Goal: Task Accomplishment & Management: Manage account settings

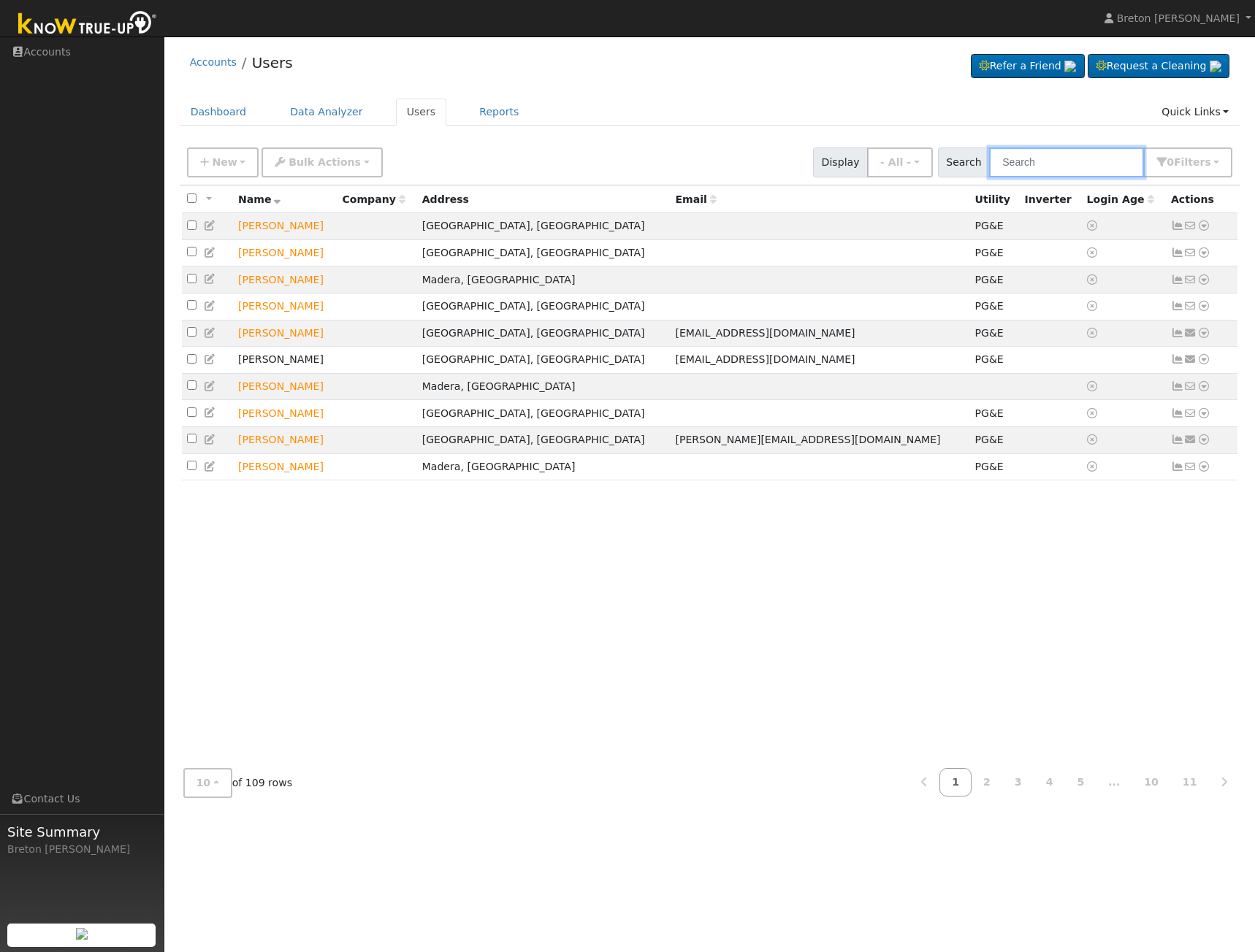
click at [1044, 160] on input "text" at bounding box center [1066, 162] width 155 height 30
type input "[PERSON_NAME]"
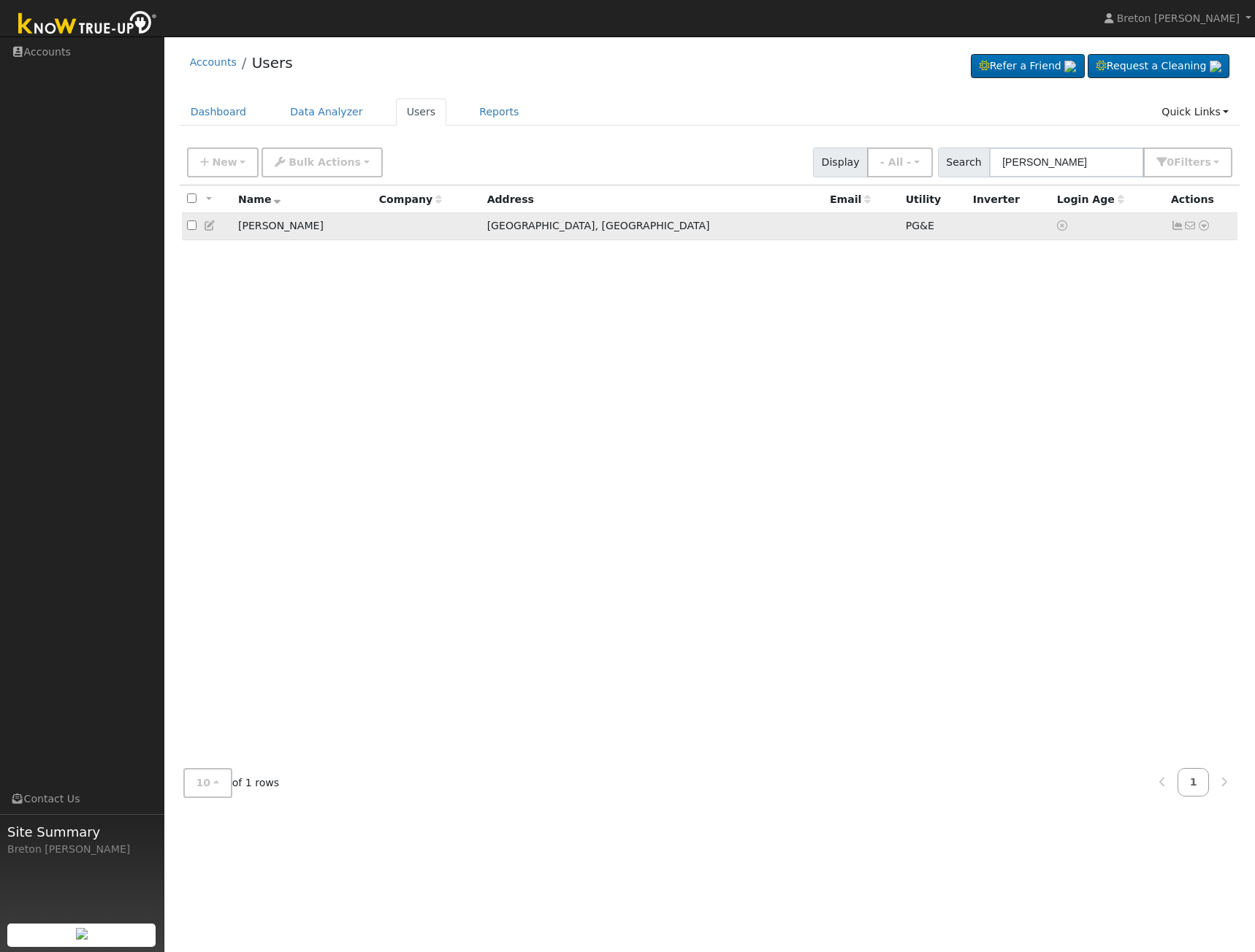
click at [1177, 228] on icon at bounding box center [1177, 225] width 13 height 10
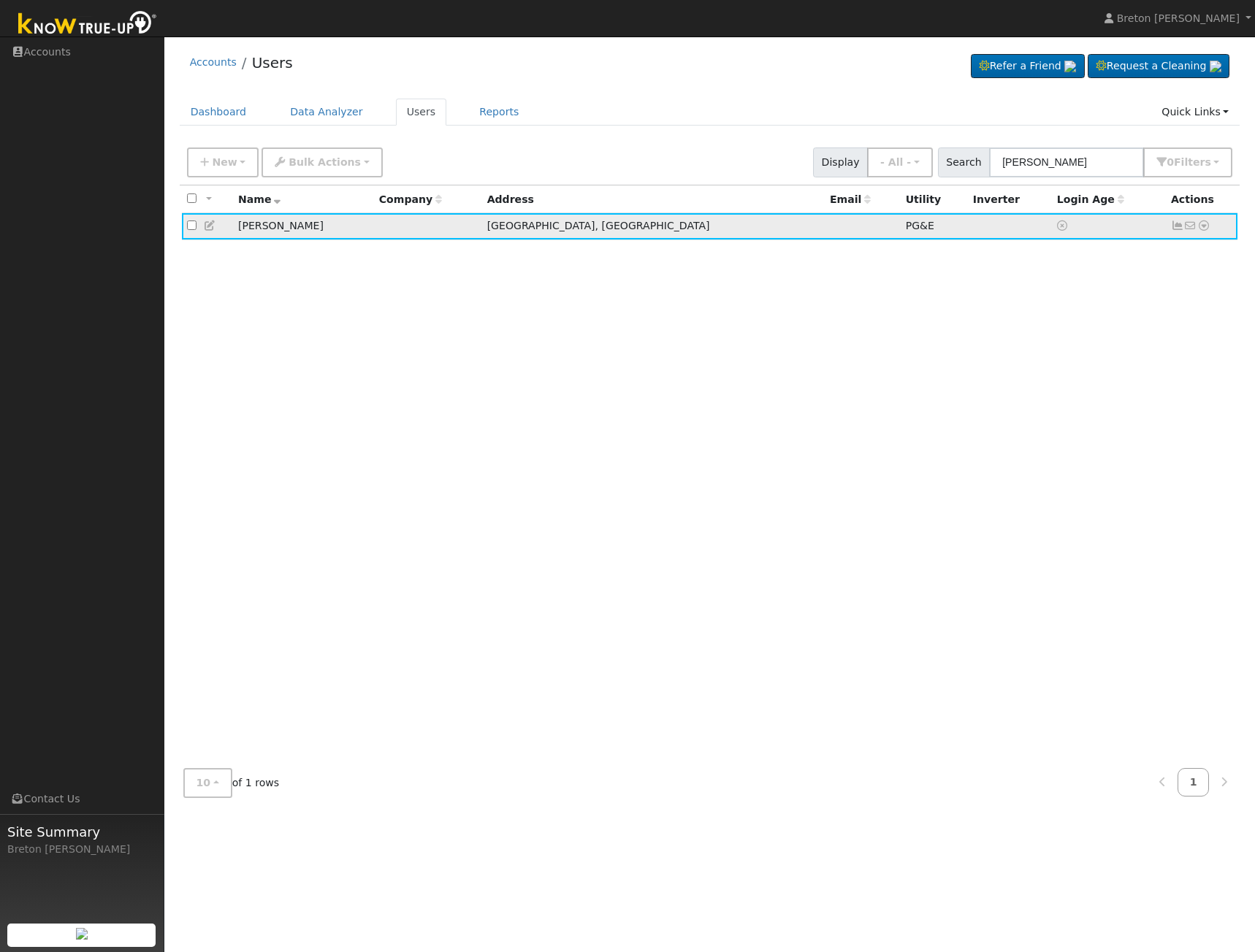
click at [1176, 229] on icon at bounding box center [1177, 225] width 13 height 10
click at [1017, 343] on div "All None All on page None on page Name Company Address Email Utility Inverter L…" at bounding box center [710, 471] width 1061 height 571
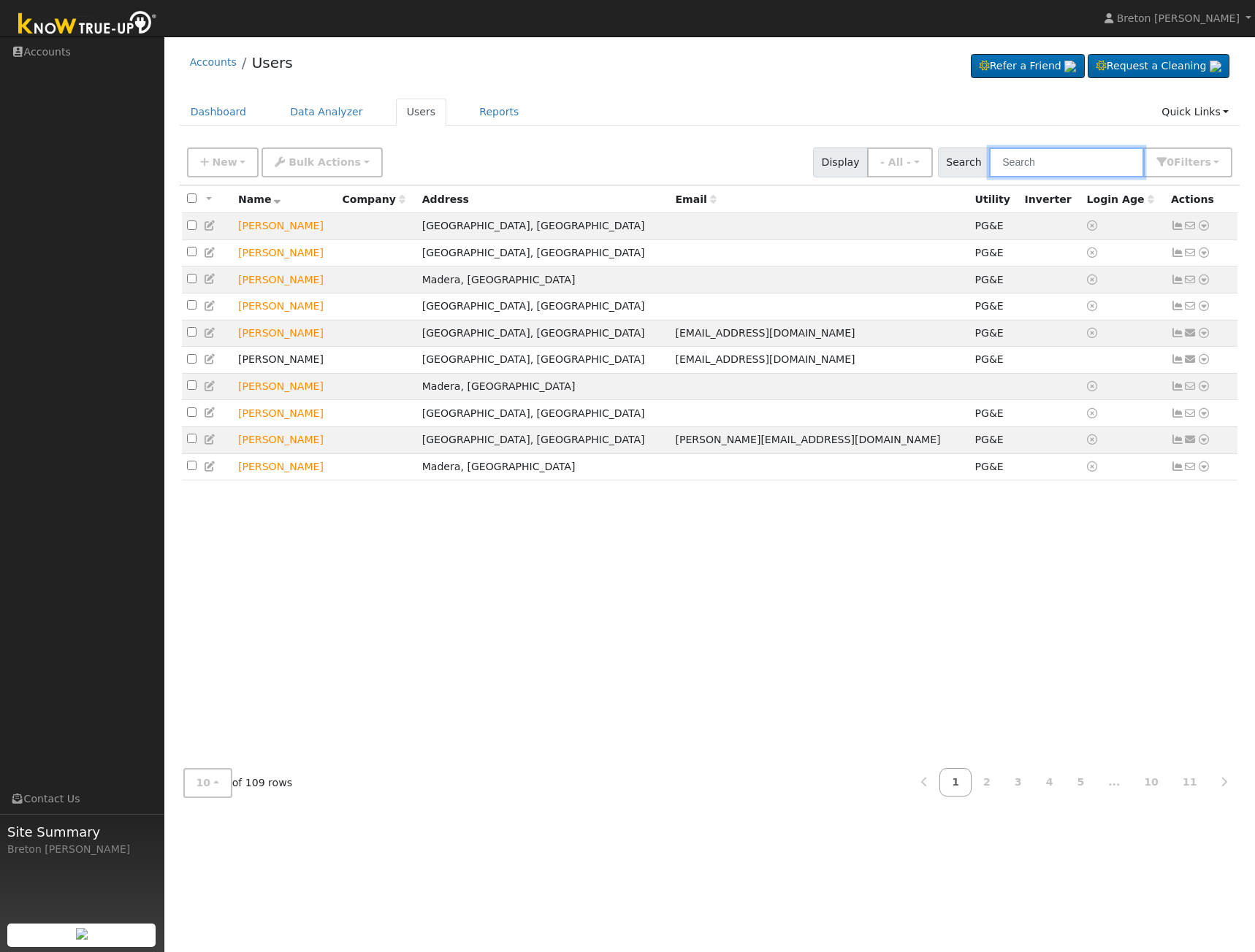
click at [1043, 157] on input "text" at bounding box center [1066, 162] width 155 height 30
type input "[PERSON_NAME]"
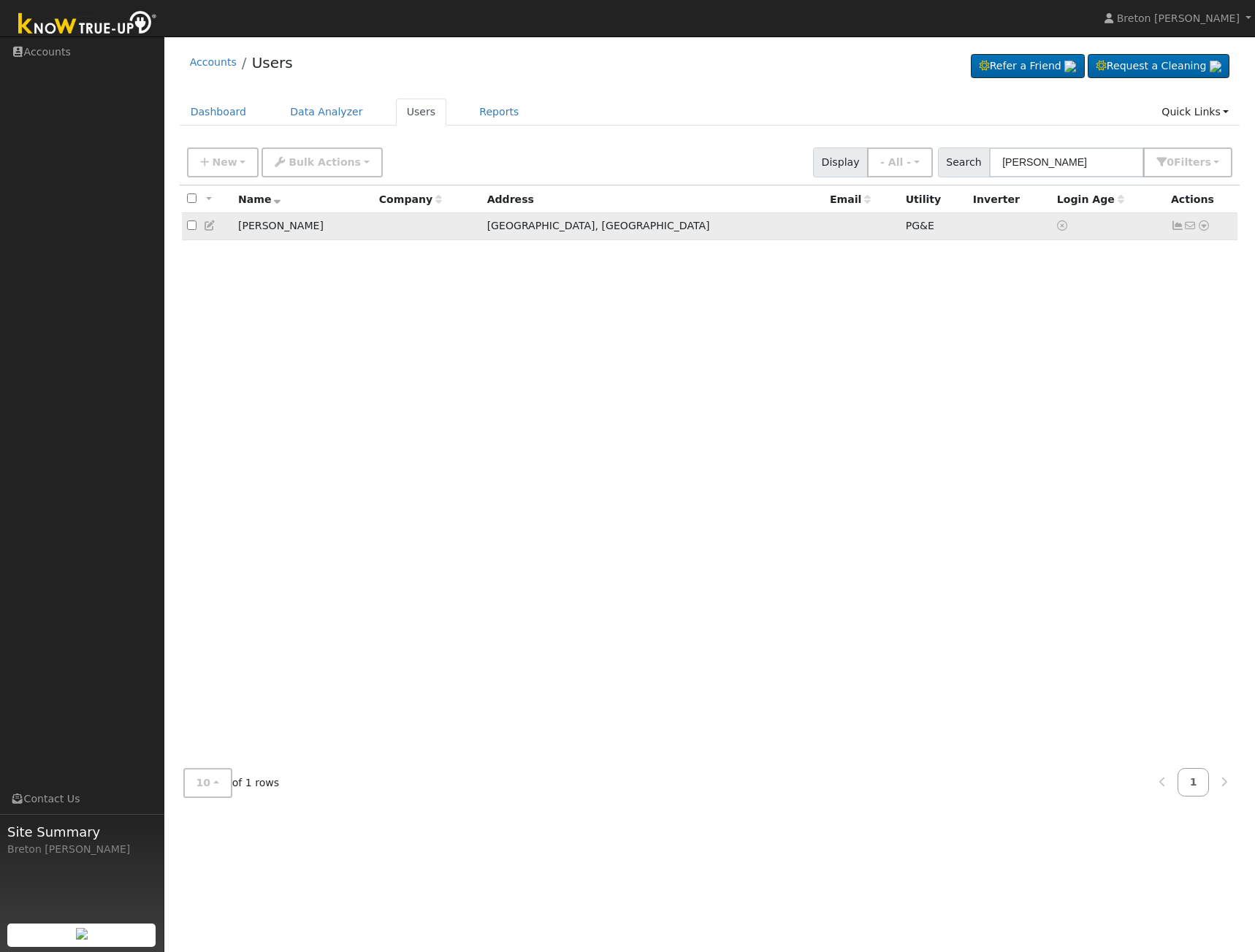
click at [1177, 228] on icon at bounding box center [1177, 225] width 13 height 10
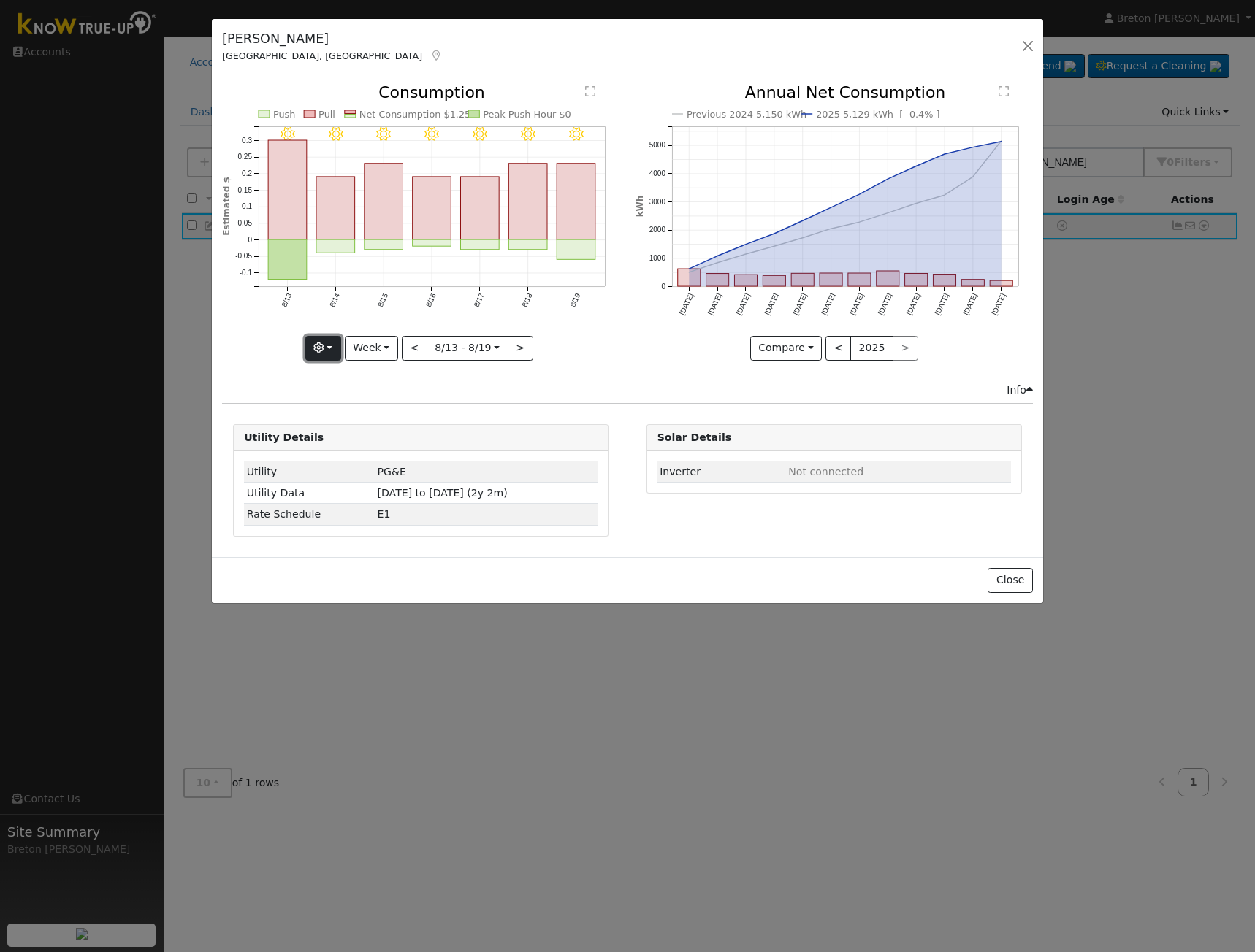
click at [338, 344] on button "button" at bounding box center [323, 349] width 35 height 25
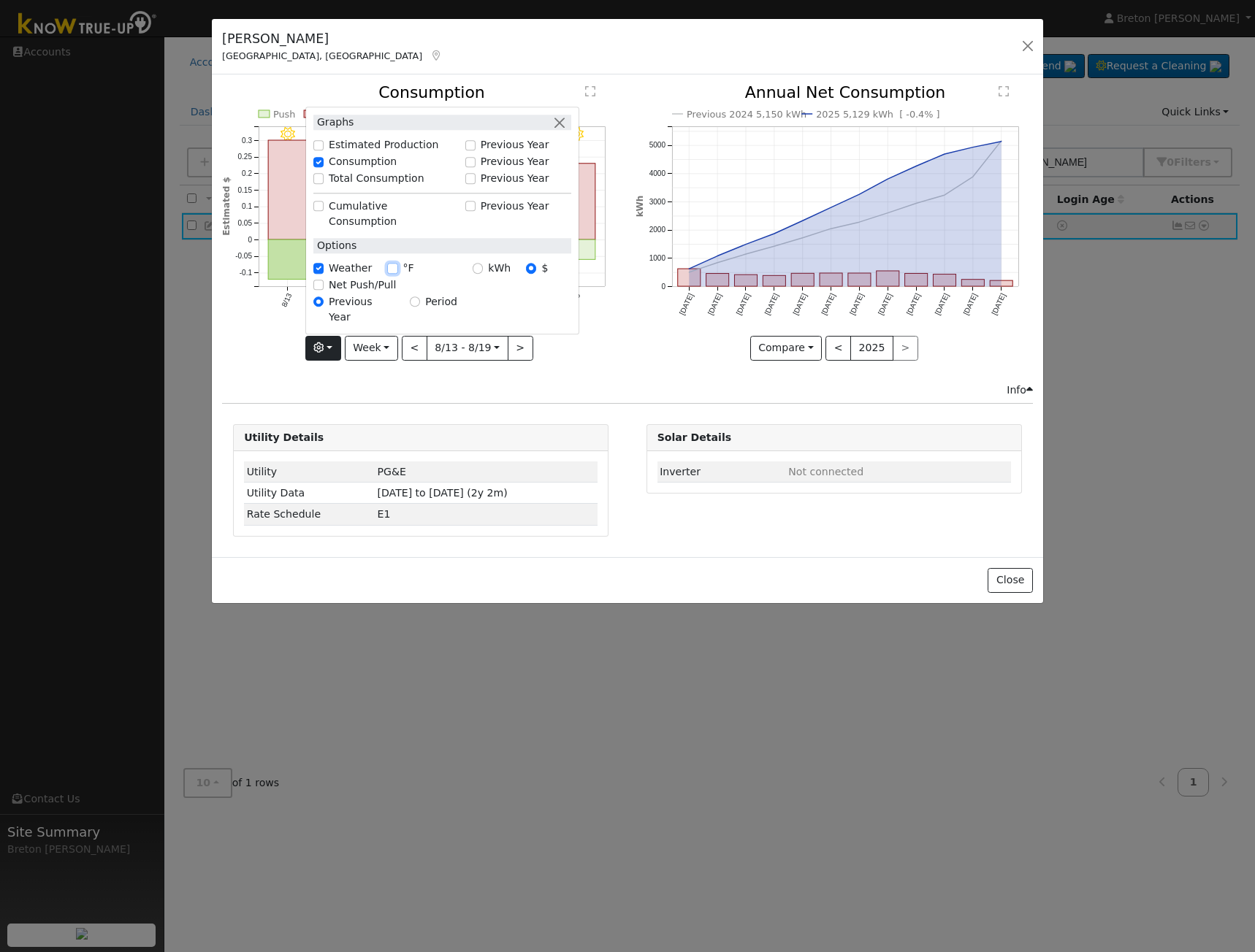
click at [393, 274] on input "°F" at bounding box center [392, 268] width 10 height 10
checkbox input "true"
click at [626, 330] on div "8/19 - Clear 90° 8/18 - Clear 85° 8/17 - Clear 82° 8/16 - Clear 83° 8/15 - Clea…" at bounding box center [421, 234] width 412 height 297
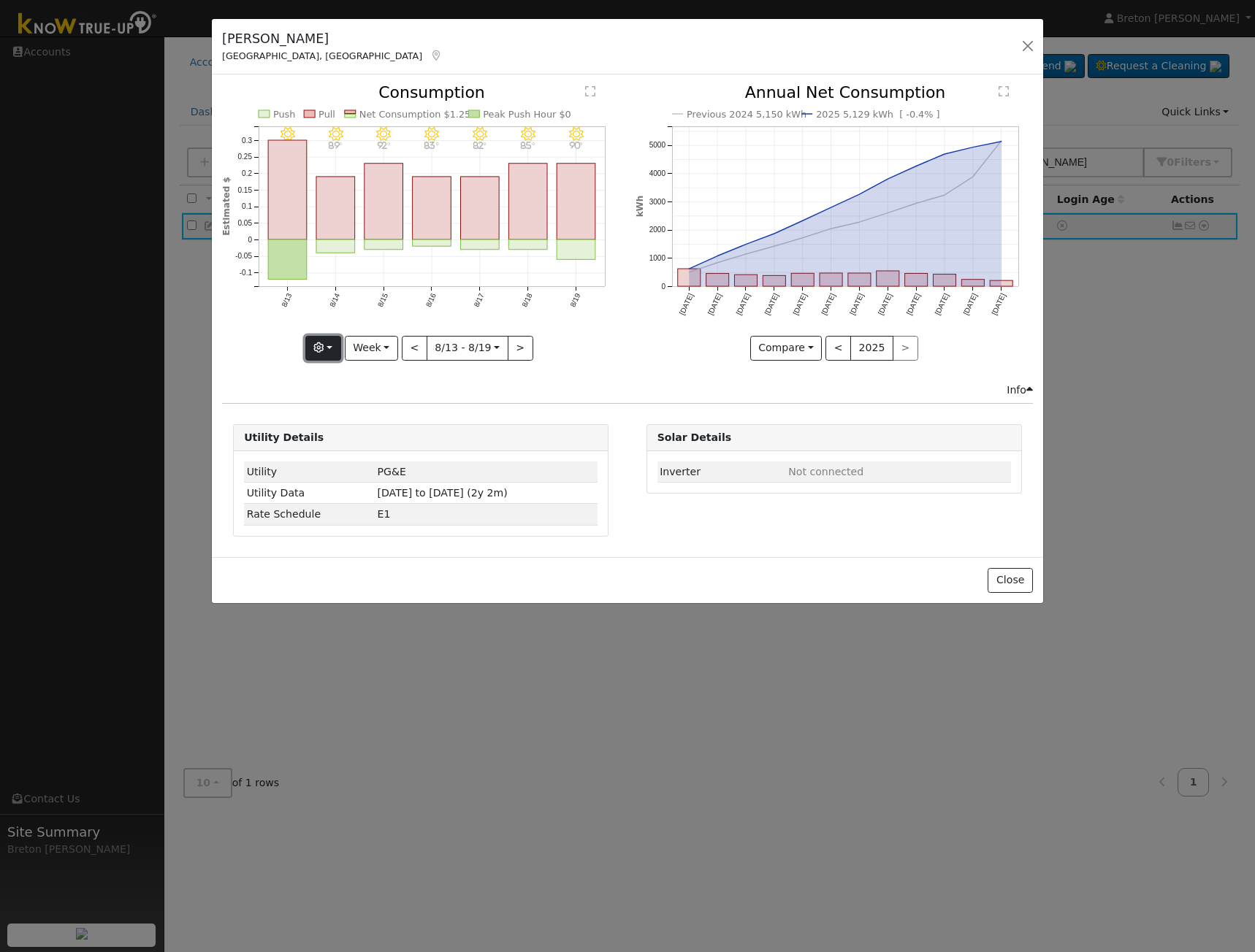
click at [323, 352] on icon "button" at bounding box center [318, 347] width 10 height 10
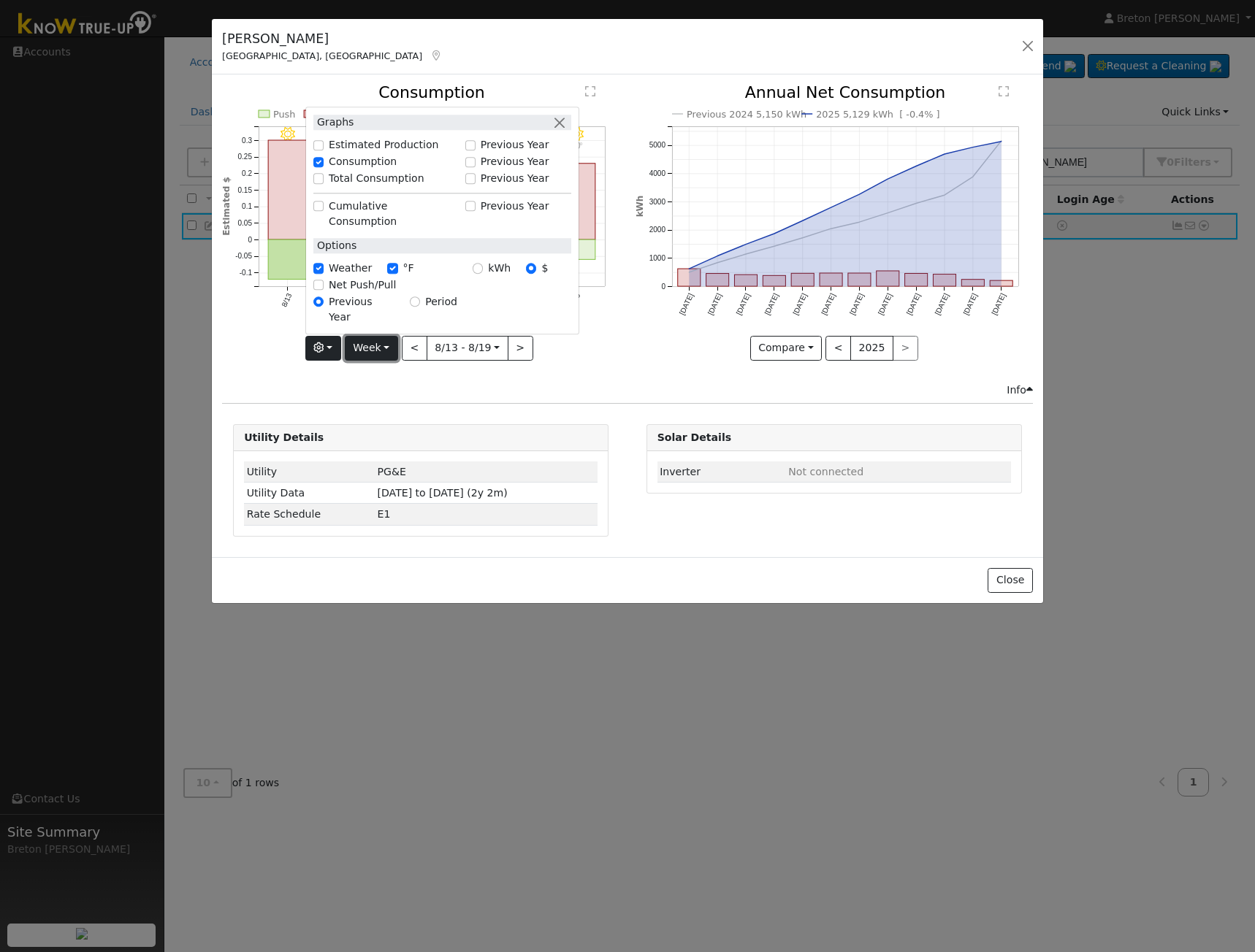
click at [386, 346] on button "Week" at bounding box center [371, 349] width 54 height 25
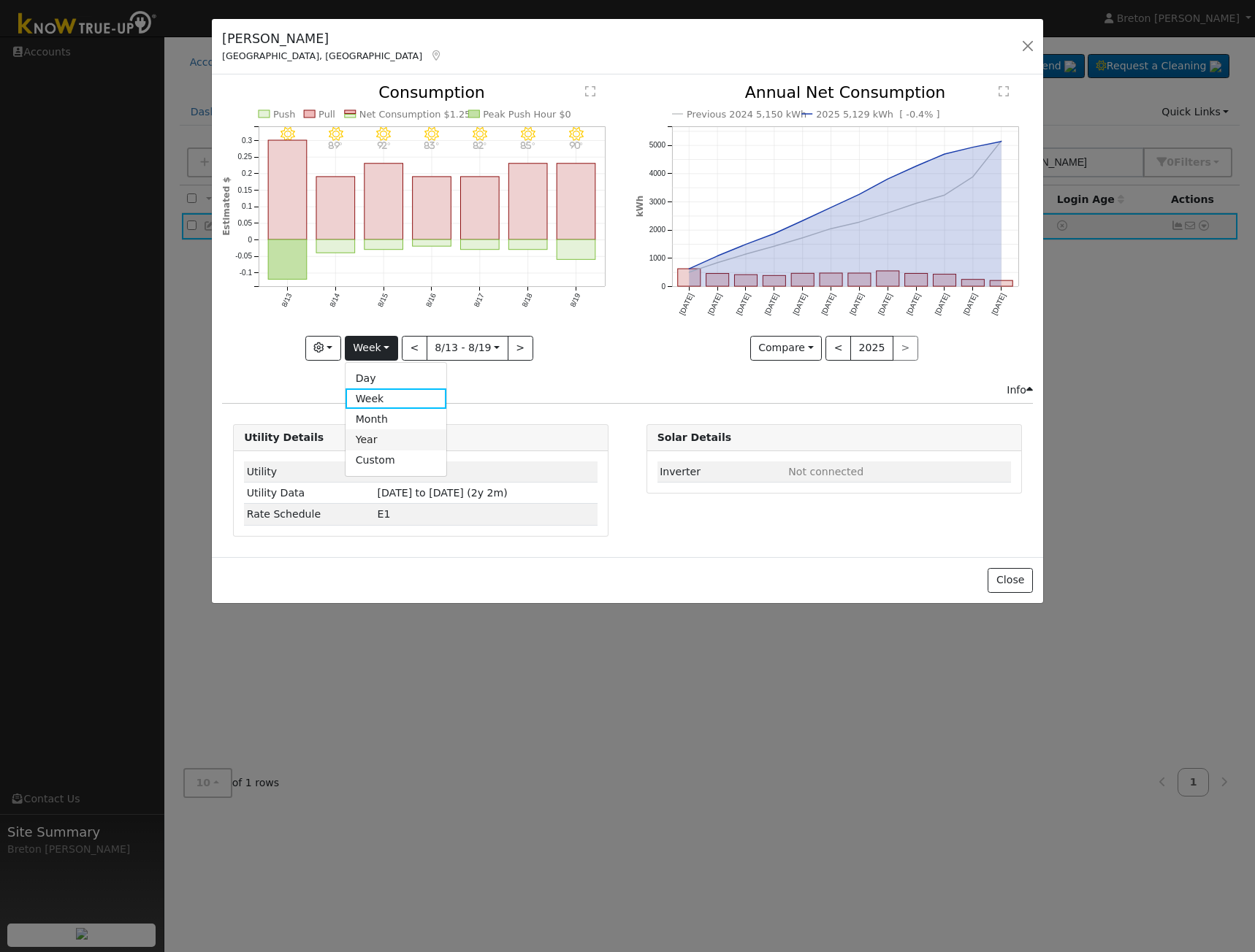
click at [401, 432] on link "Year" at bounding box center [396, 440] width 102 height 20
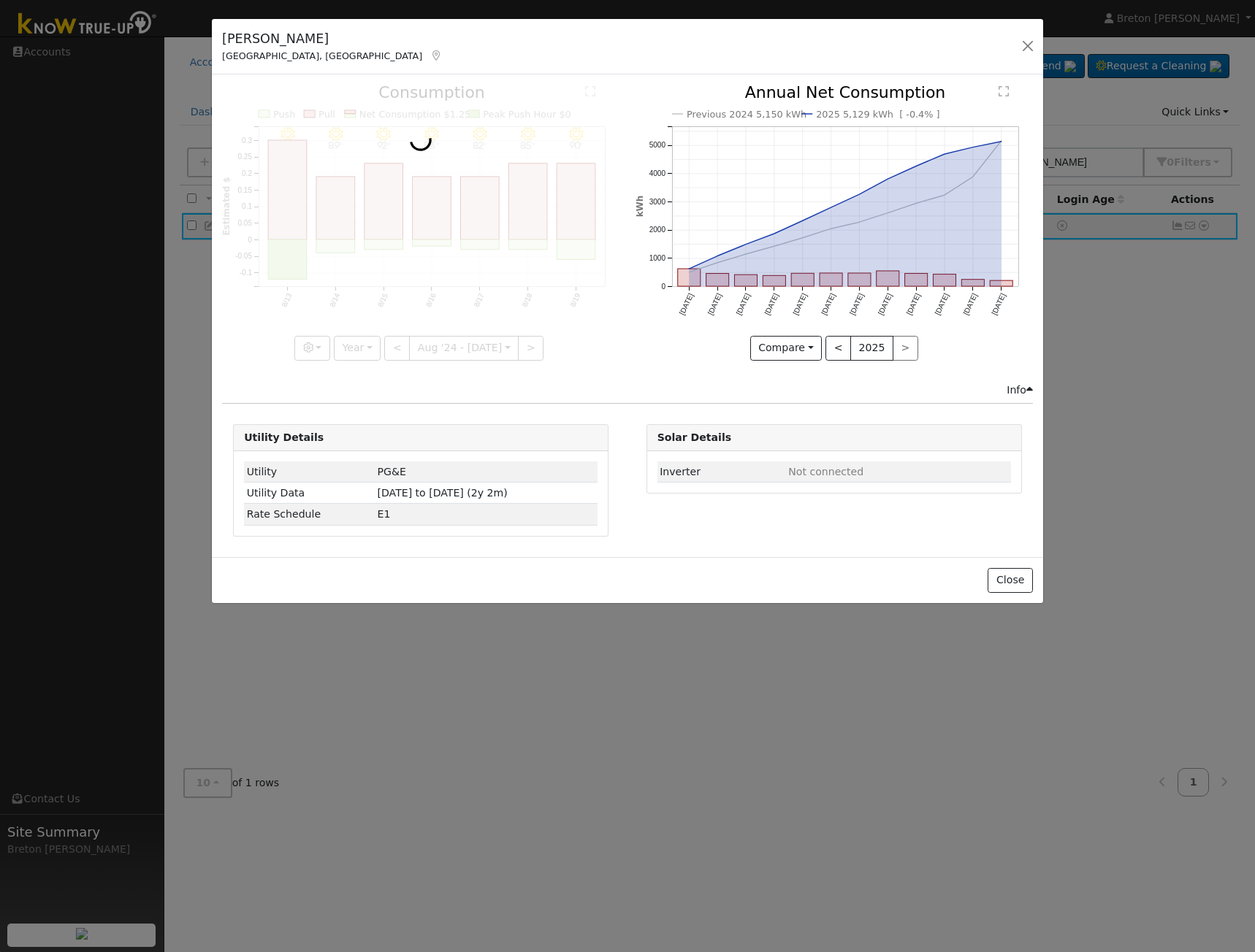
click at [401, 432] on div "Utility Details" at bounding box center [420, 437] width 374 height 26
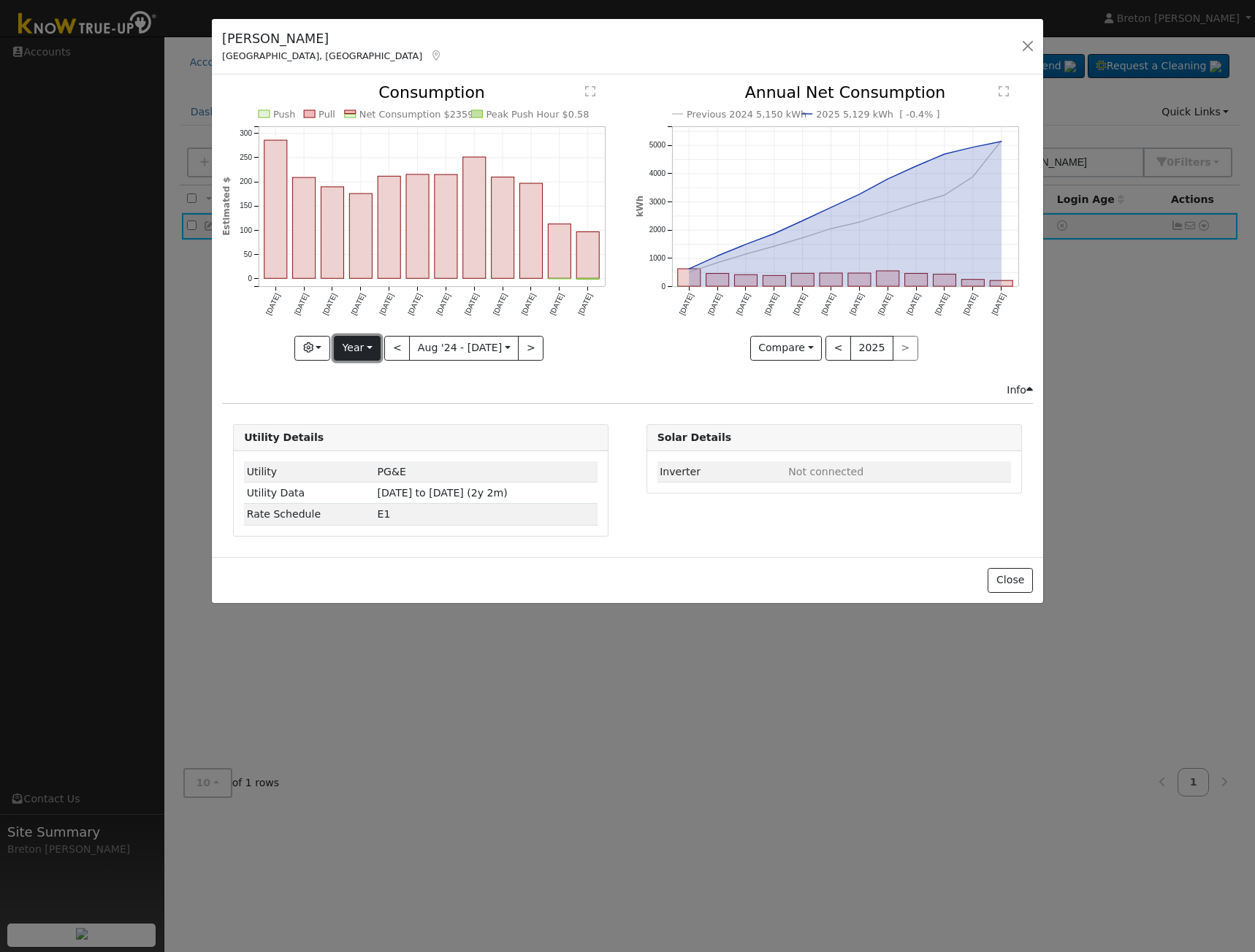
click at [375, 356] on button "Year" at bounding box center [356, 349] width 46 height 25
click at [382, 415] on link "Month" at bounding box center [385, 419] width 102 height 20
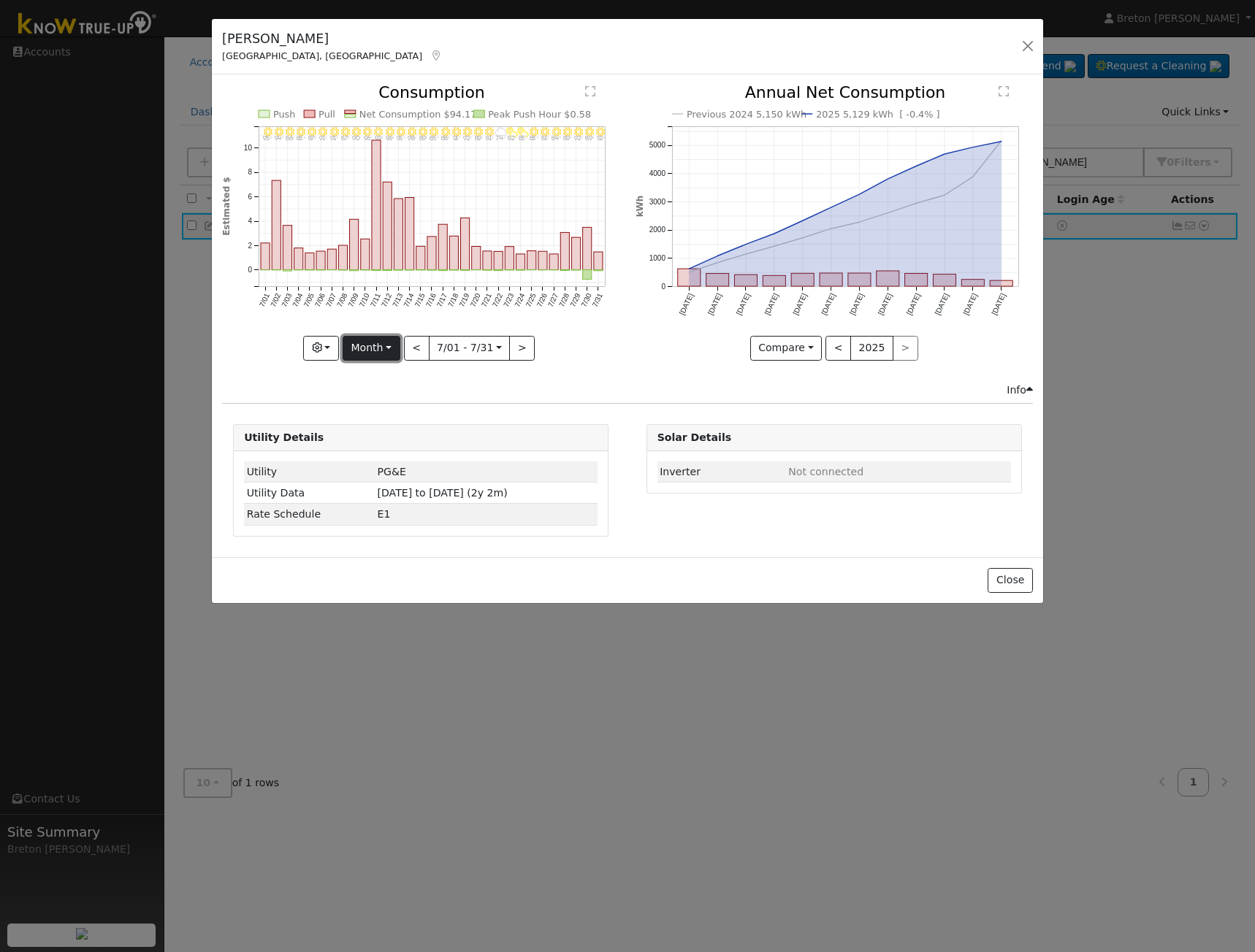
click at [371, 348] on button "Month" at bounding box center [371, 349] width 57 height 25
click at [383, 374] on link "Day" at bounding box center [393, 378] width 102 height 20
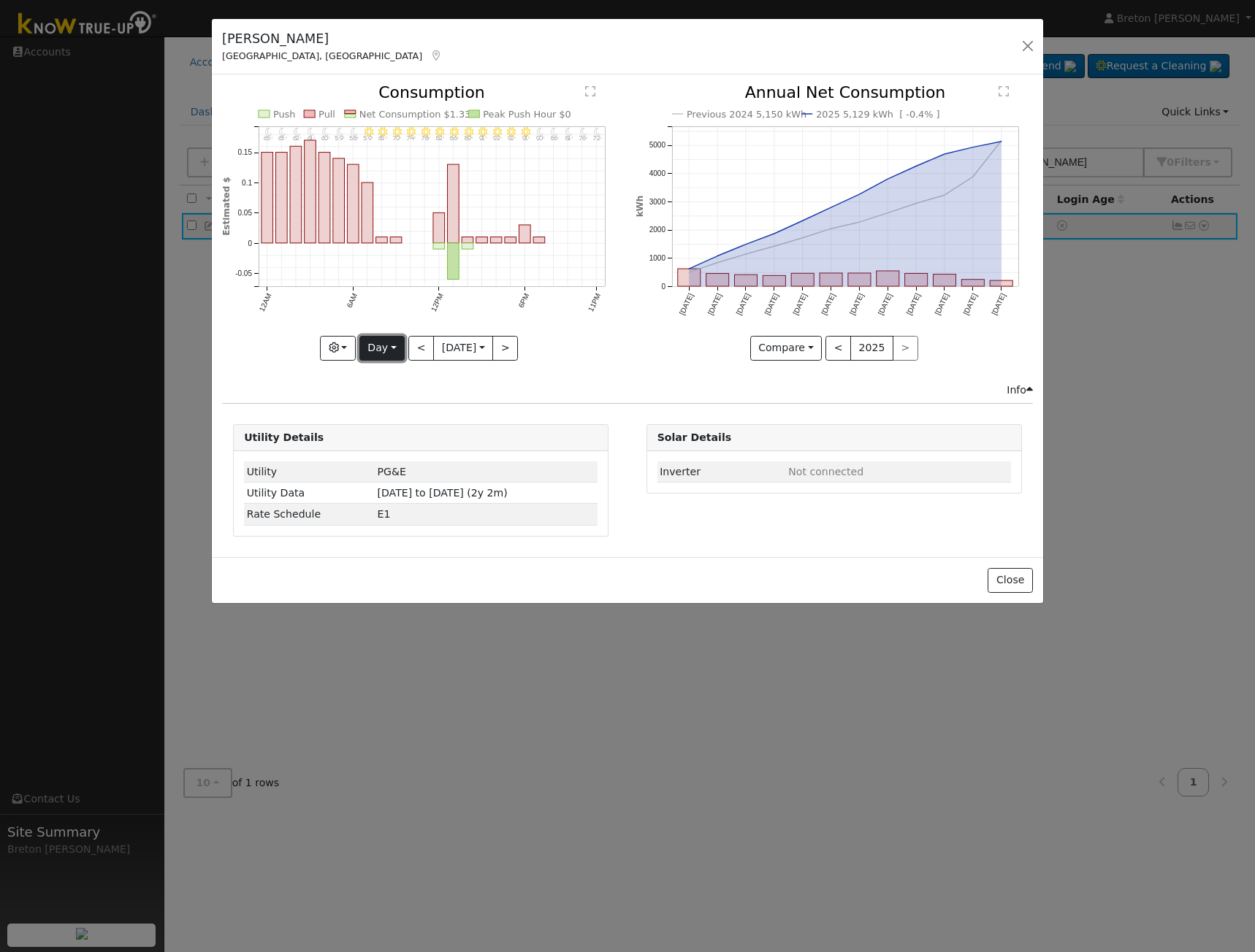
click at [370, 346] on button "Day" at bounding box center [382, 349] width 46 height 25
click at [381, 342] on button "Day" at bounding box center [382, 349] width 46 height 25
click at [530, 346] on icon "11PM - Clear 72° 10PM - Clear 76° 9PM - Clear 81° 8PM - Clear 86° 7PM - Clear 9…" at bounding box center [420, 218] width 397 height 267
click at [508, 349] on button ">" at bounding box center [505, 349] width 25 height 25
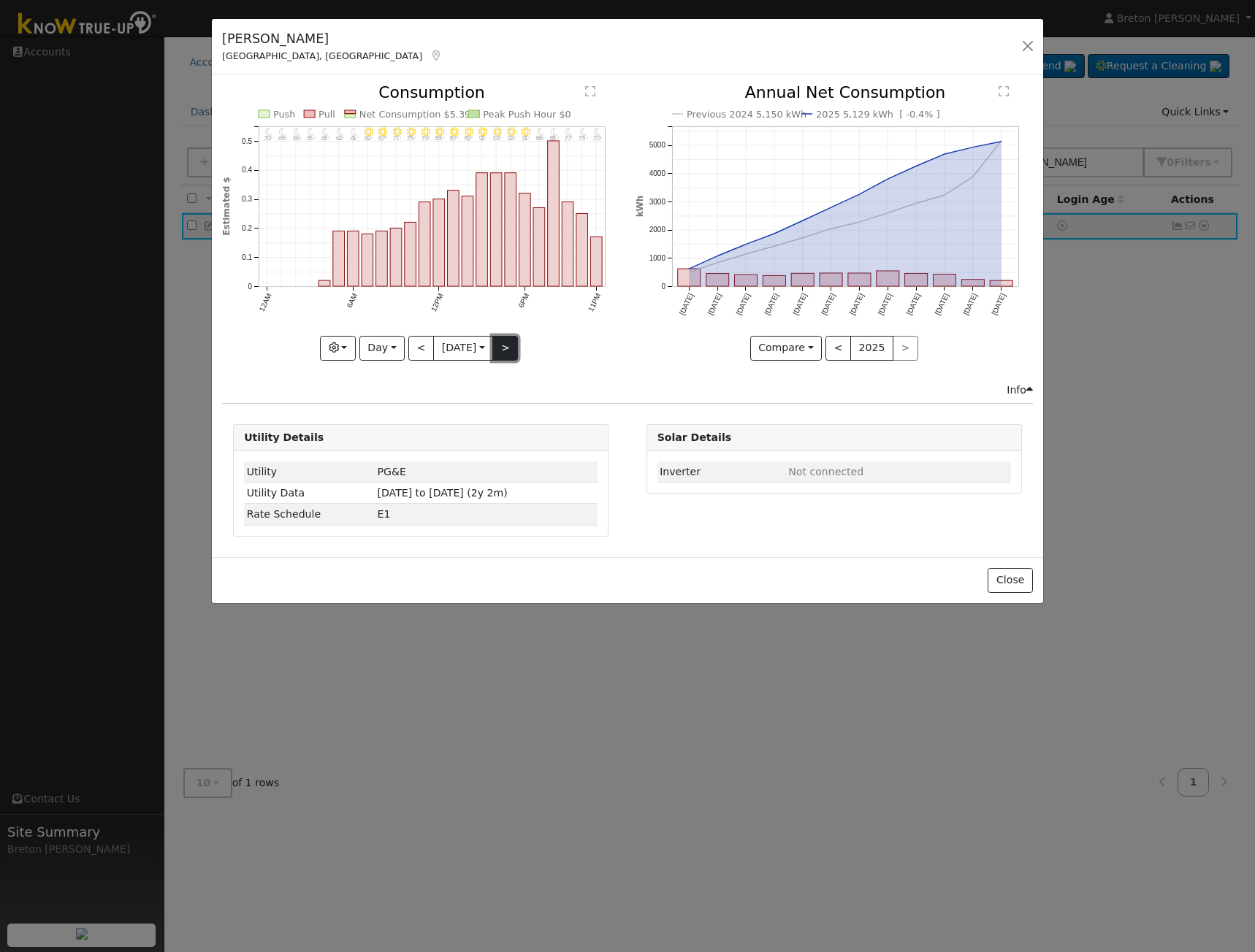
click at [508, 349] on button ">" at bounding box center [505, 349] width 25 height 25
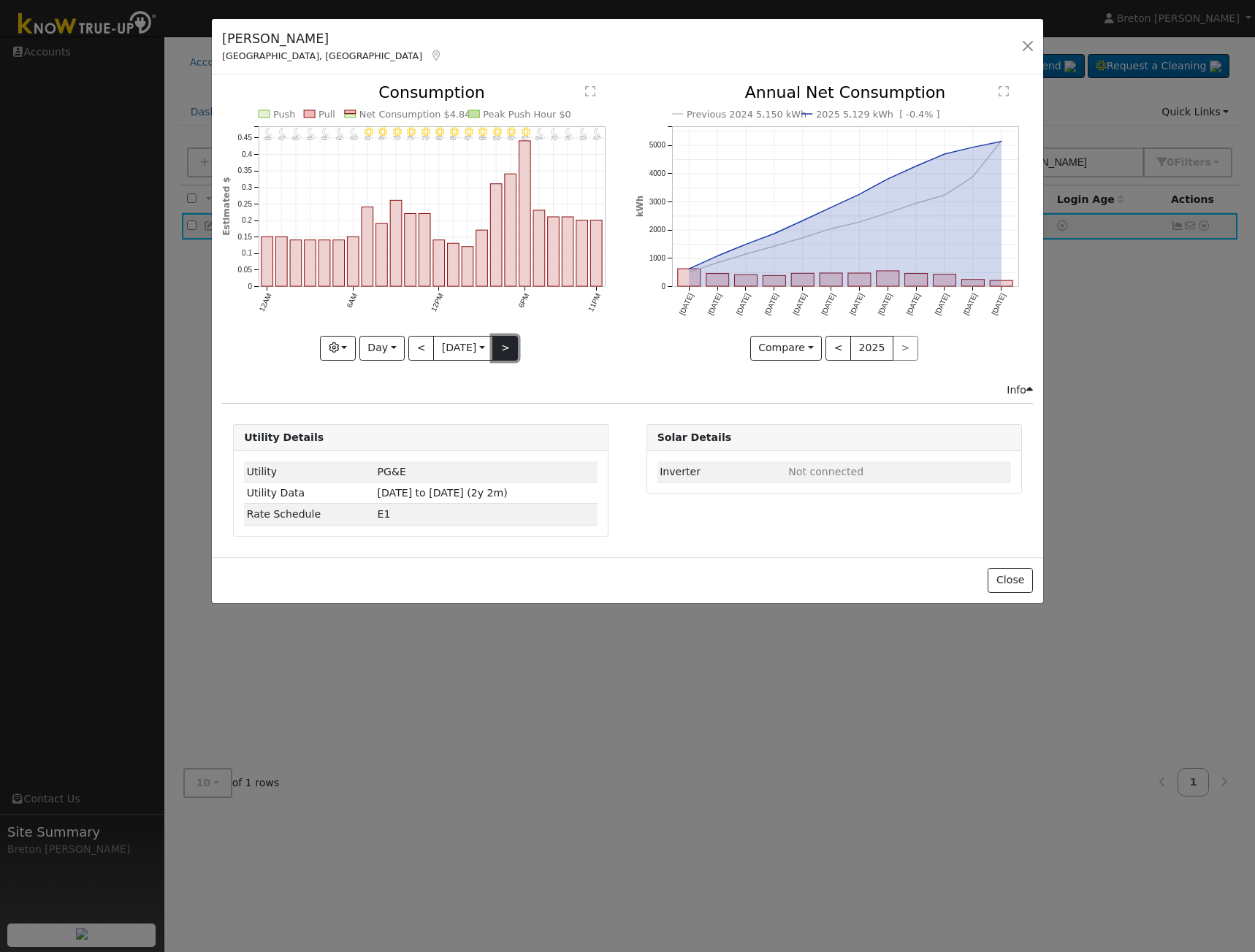
click at [508, 349] on button ">" at bounding box center [505, 349] width 25 height 25
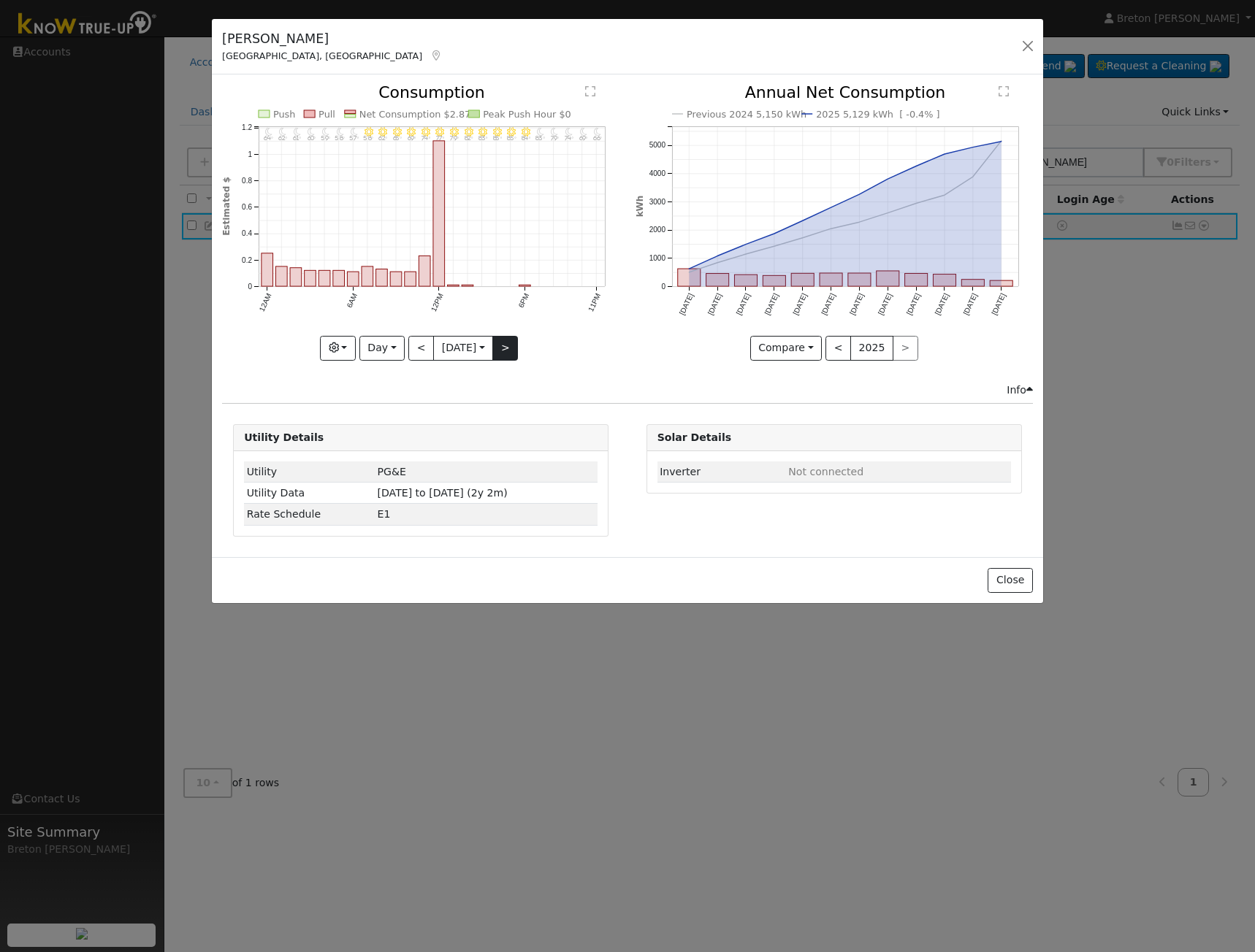
click at [508, 349] on div "11PM - Clear 66° 10PM - Clear 69° 9PM - Clear 74° 8PM - Clear 79° 7PM - Clear 8…" at bounding box center [420, 223] width 397 height 275
click at [413, 347] on button "<" at bounding box center [421, 349] width 25 height 25
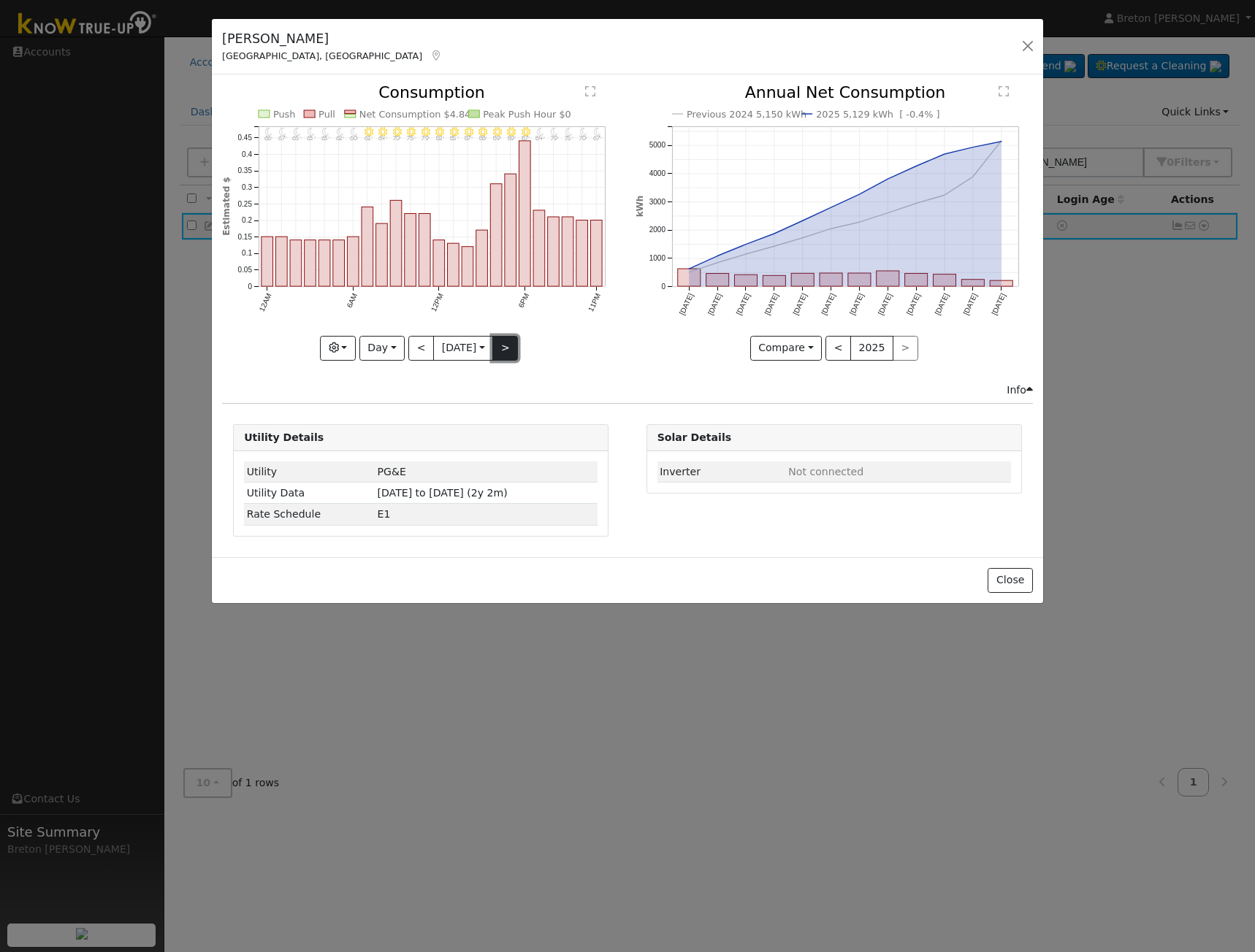
click at [503, 345] on button ">" at bounding box center [505, 349] width 25 height 25
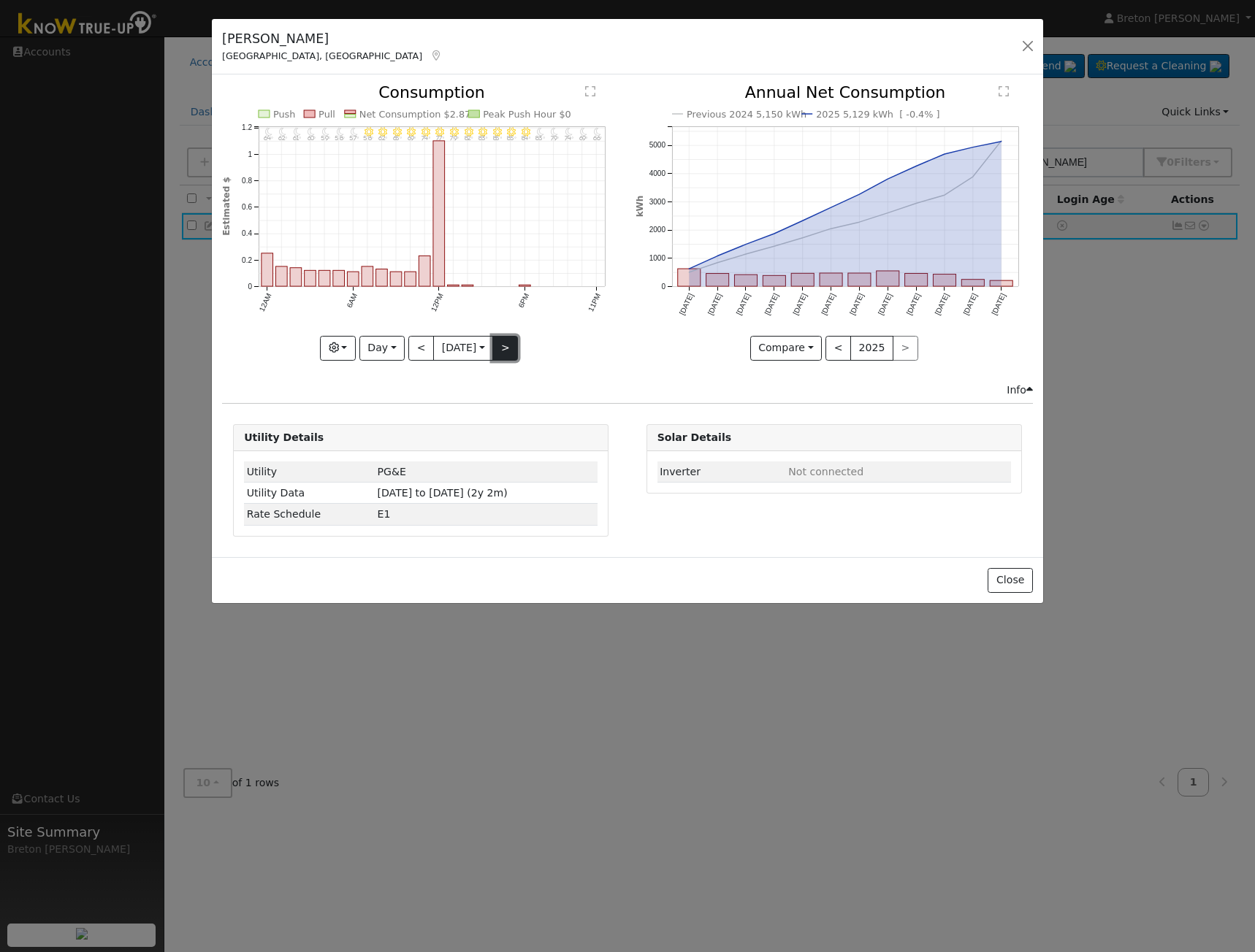
click at [515, 340] on button ">" at bounding box center [505, 349] width 25 height 25
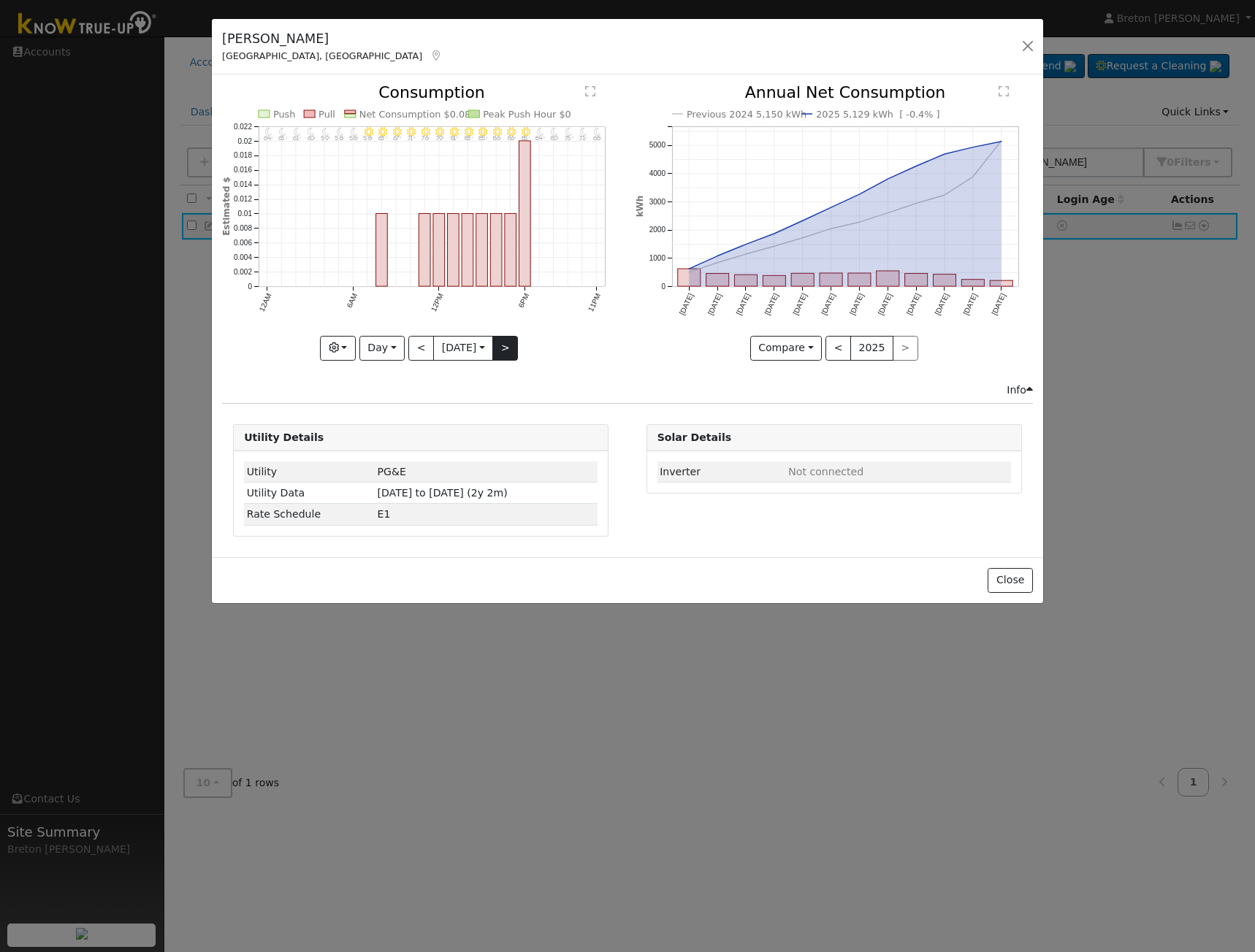
click at [515, 340] on div "11PM - Clear 68° 10PM - Clear 71° 9PM - Clear 75° 8PM - Clear 80° 7PM - Clear 8…" at bounding box center [420, 223] width 397 height 275
click at [515, 340] on button ">" at bounding box center [505, 349] width 25 height 25
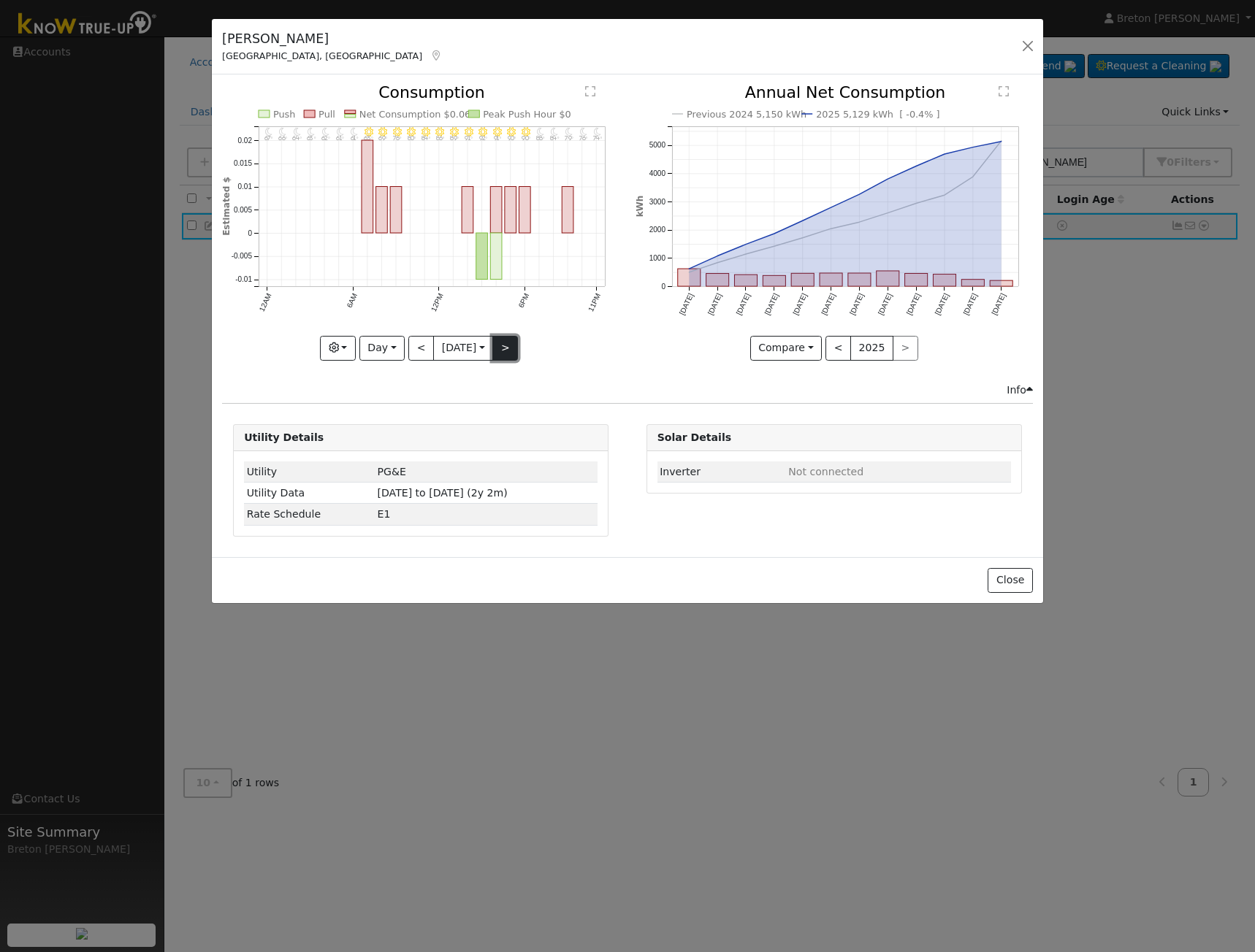
click at [515, 340] on button ">" at bounding box center [505, 349] width 25 height 25
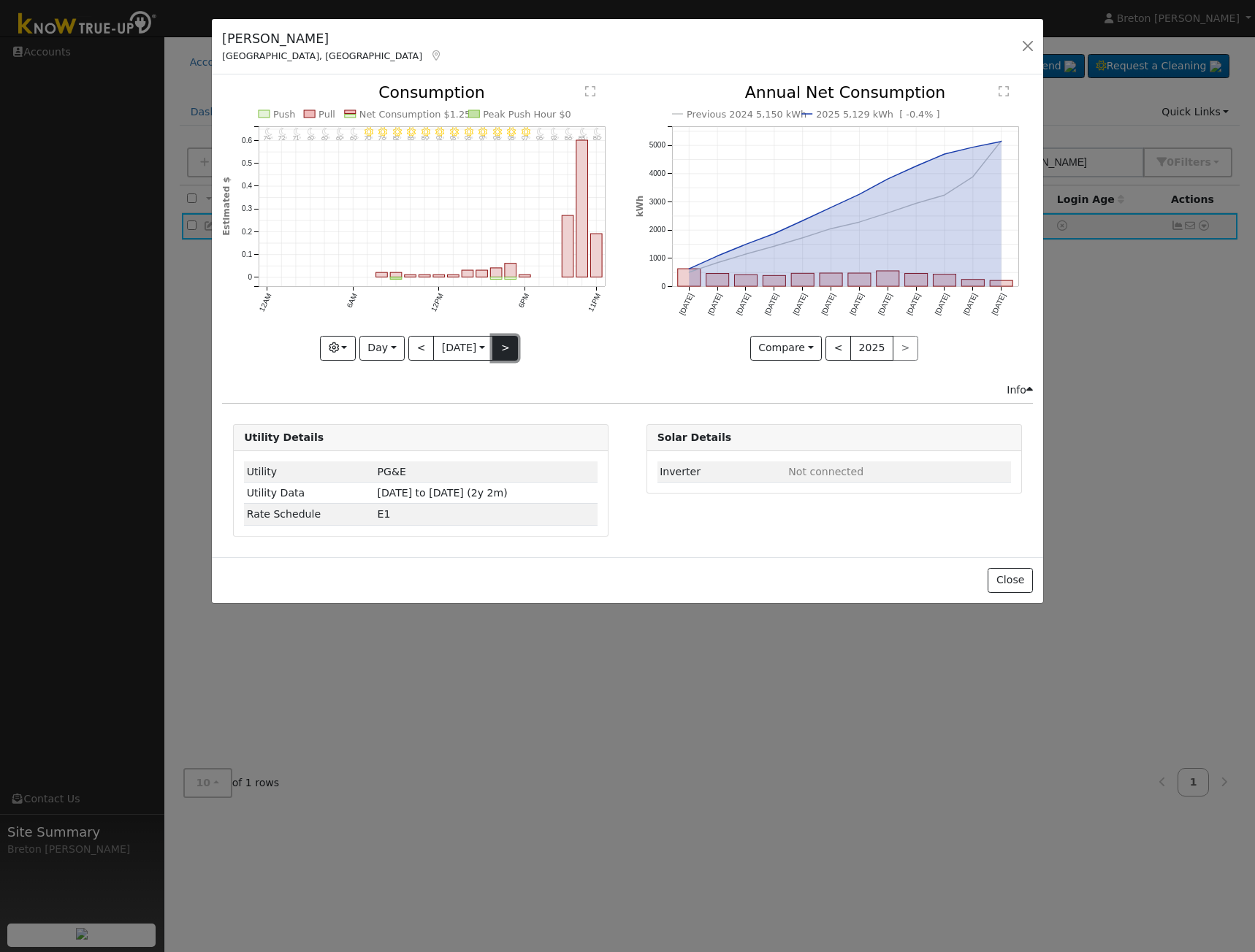
click at [500, 348] on button ">" at bounding box center [505, 349] width 25 height 25
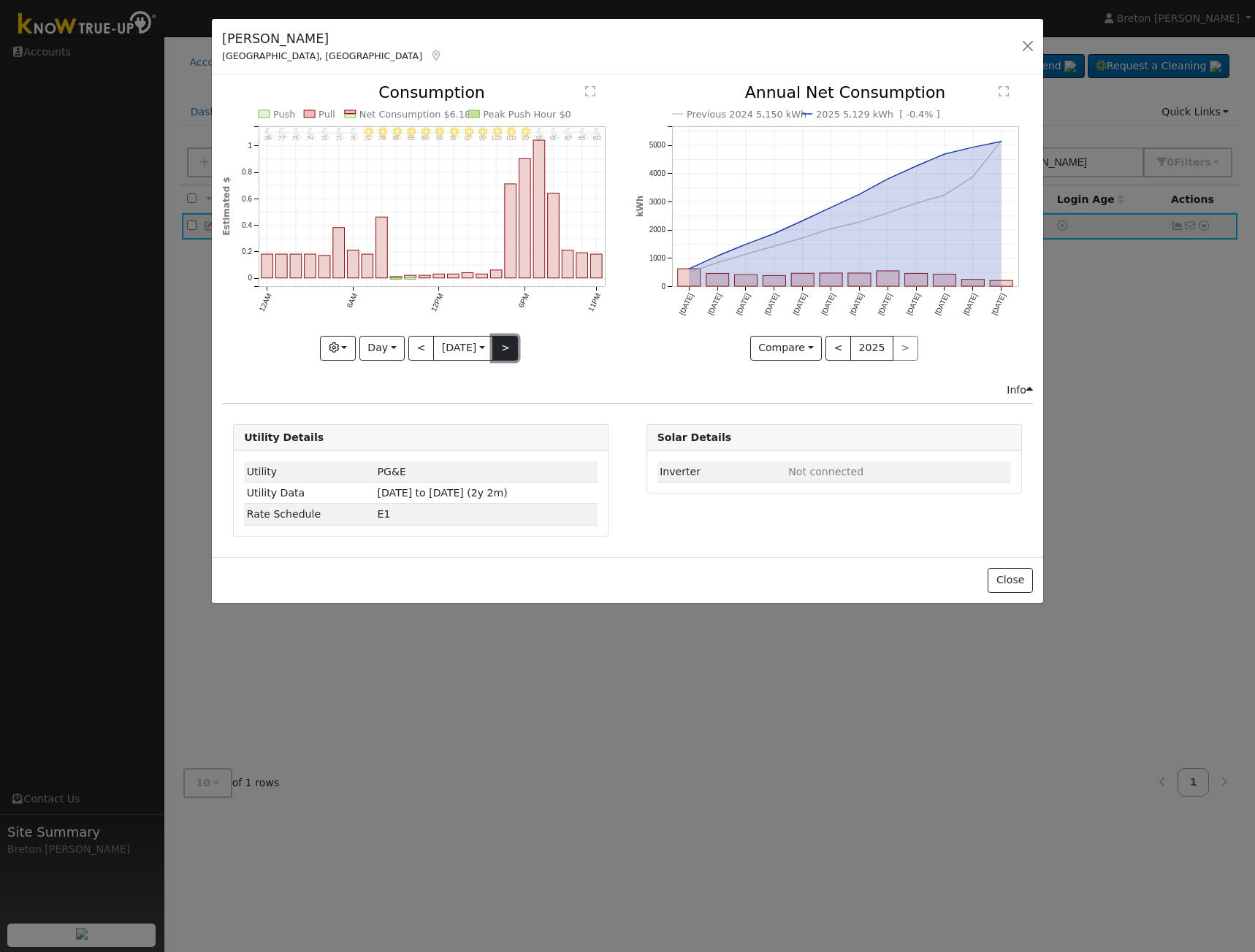
click at [506, 340] on button ">" at bounding box center [505, 349] width 25 height 25
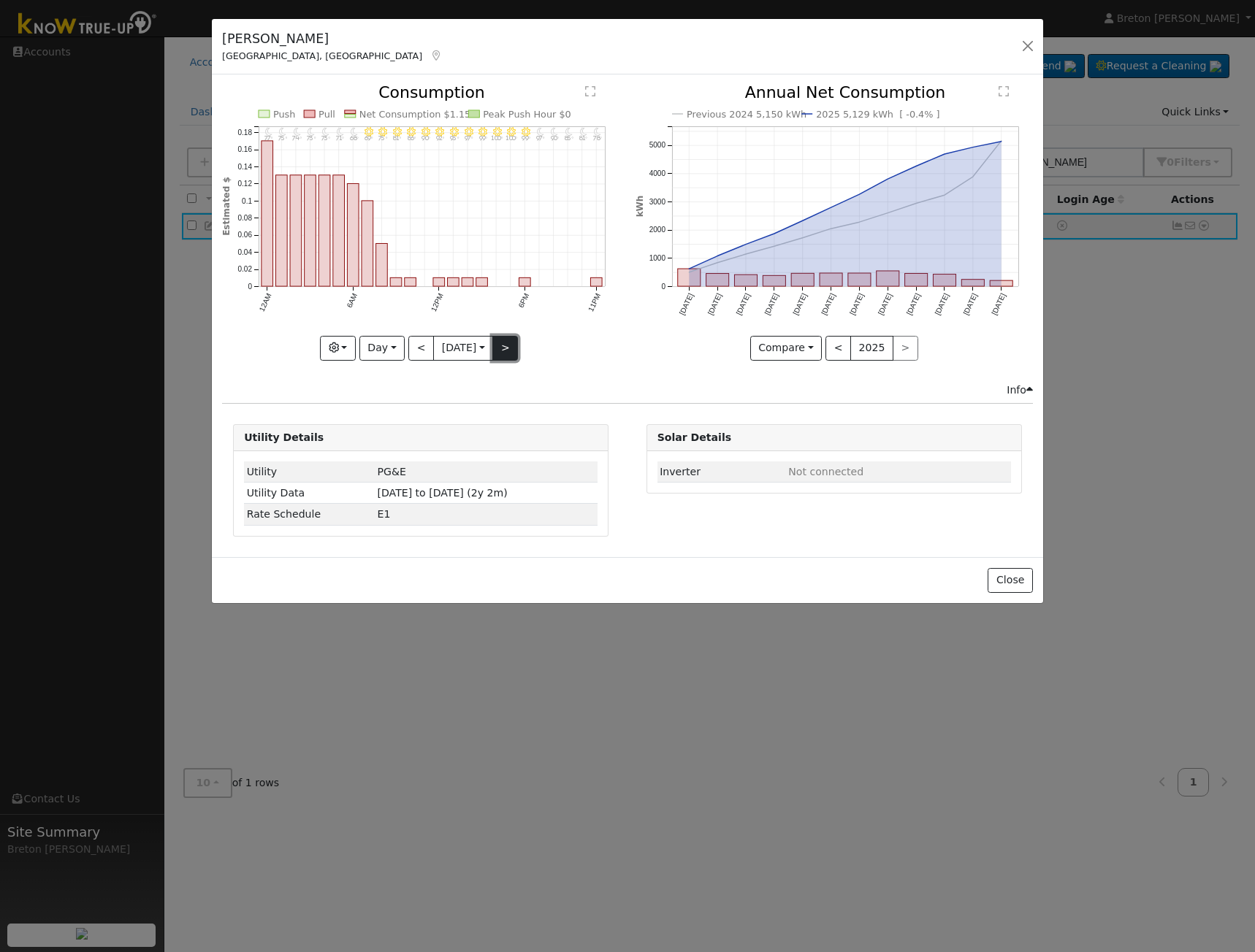
click at [506, 340] on button ">" at bounding box center [505, 349] width 25 height 25
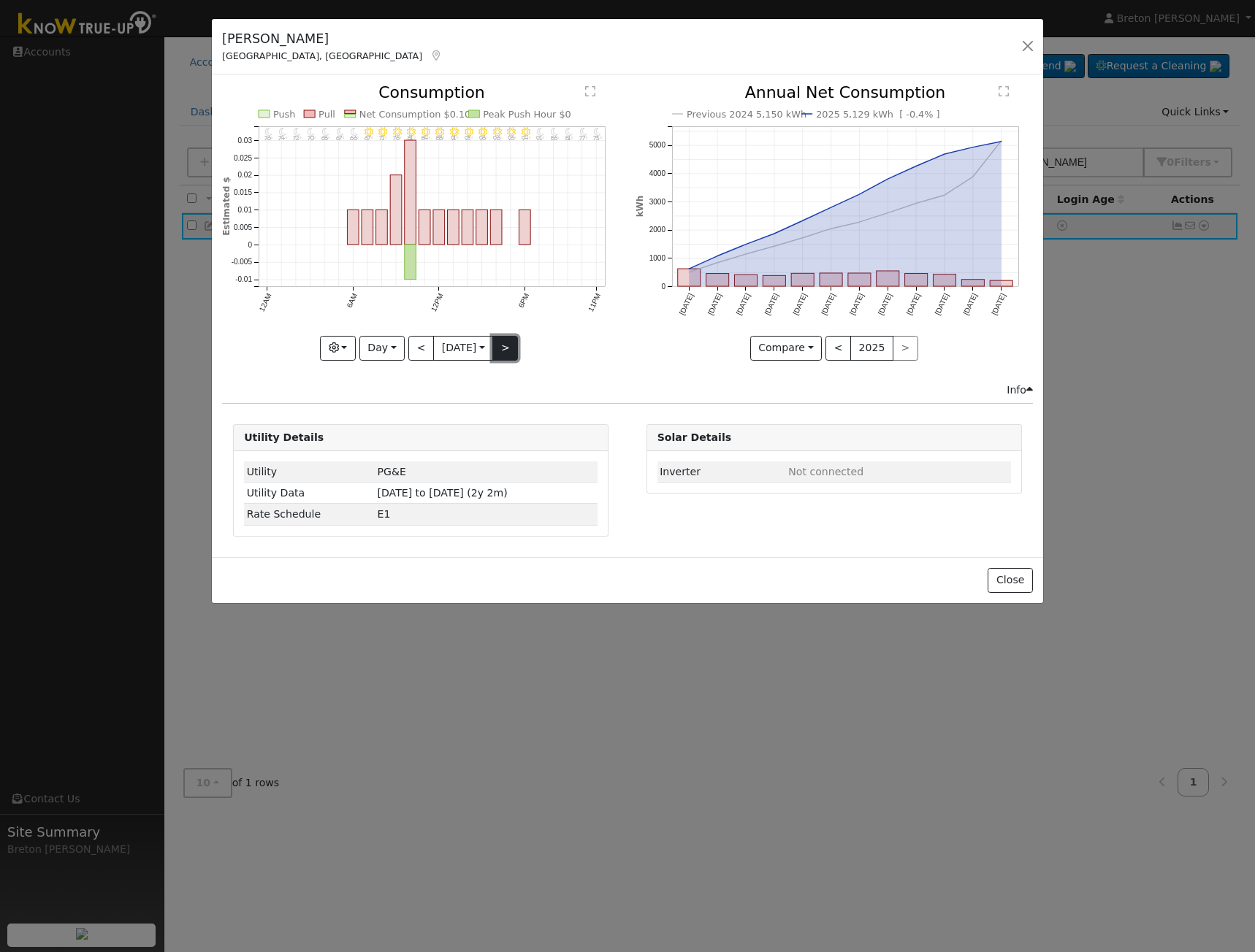
click at [507, 340] on button ">" at bounding box center [505, 349] width 25 height 25
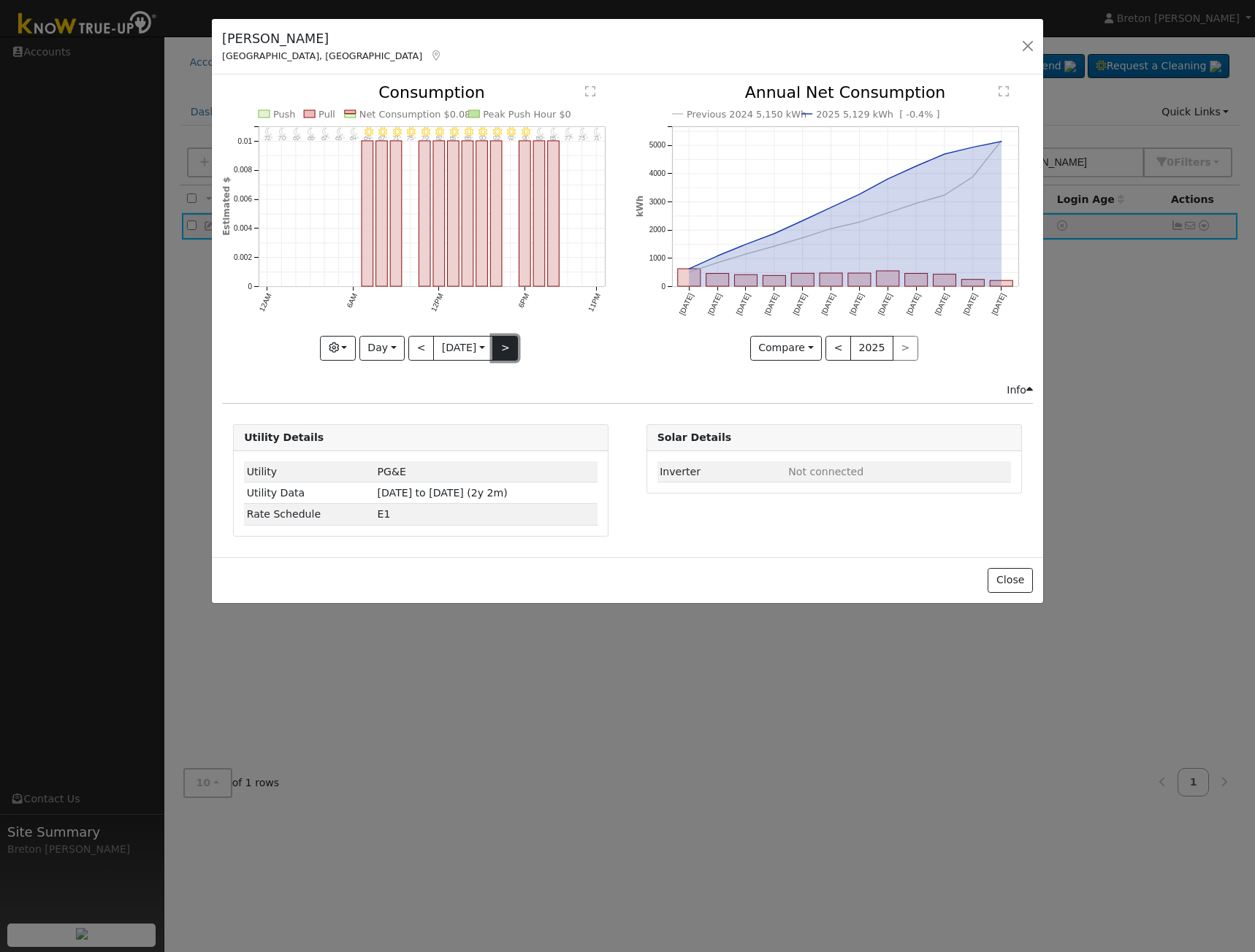
click at [507, 340] on button ">" at bounding box center [505, 349] width 25 height 25
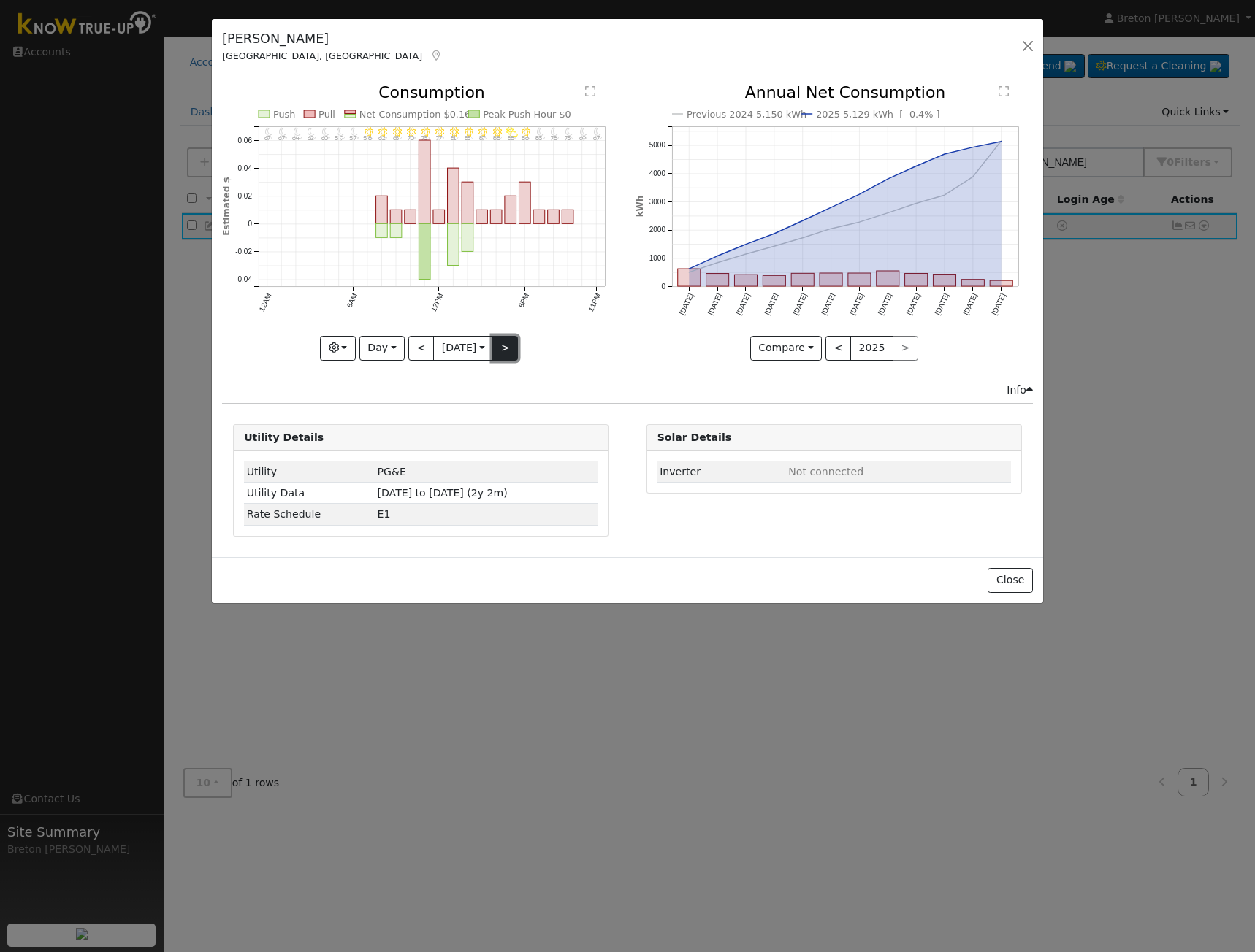
click at [507, 340] on button ">" at bounding box center [505, 349] width 25 height 25
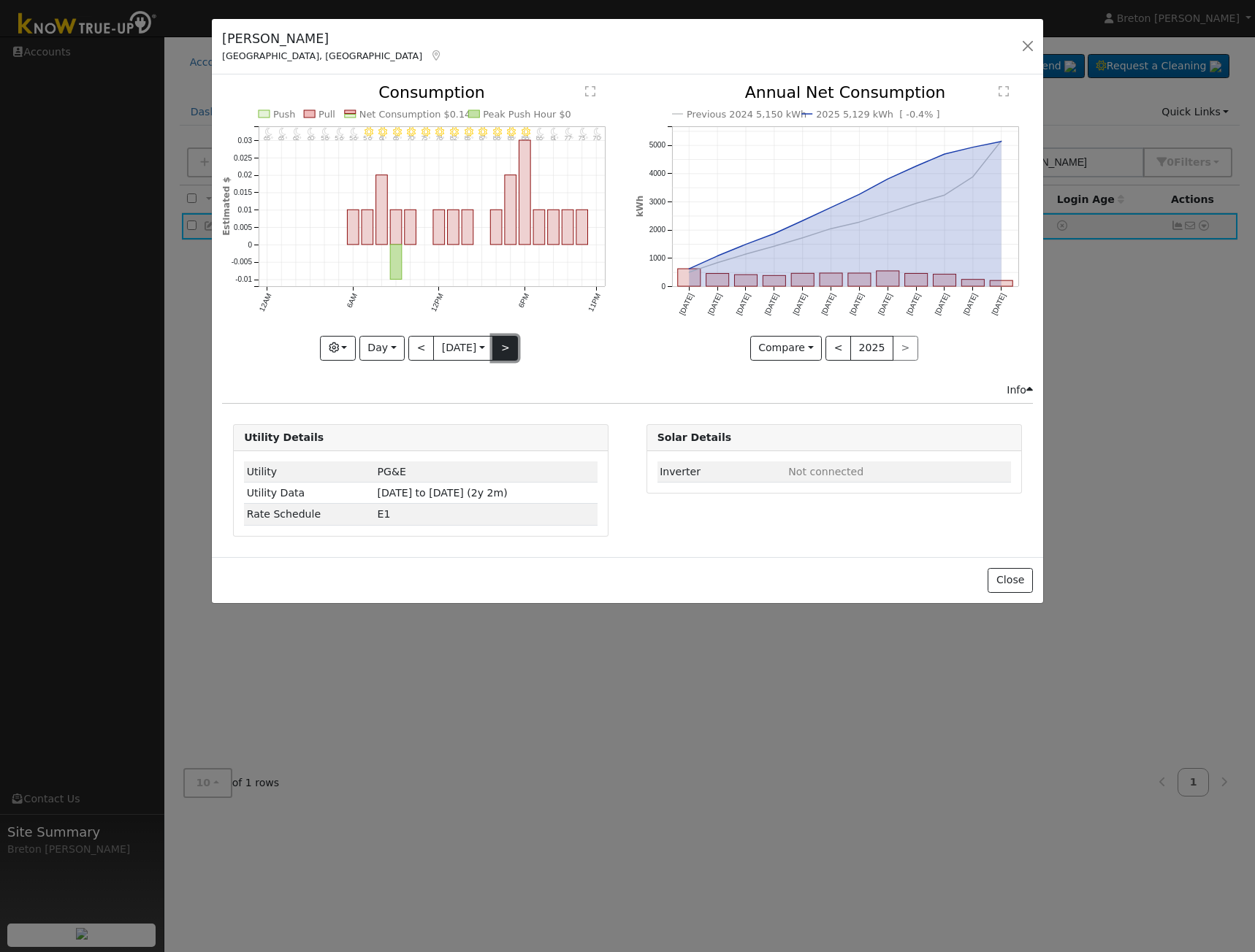
click at [507, 340] on button ">" at bounding box center [505, 349] width 25 height 25
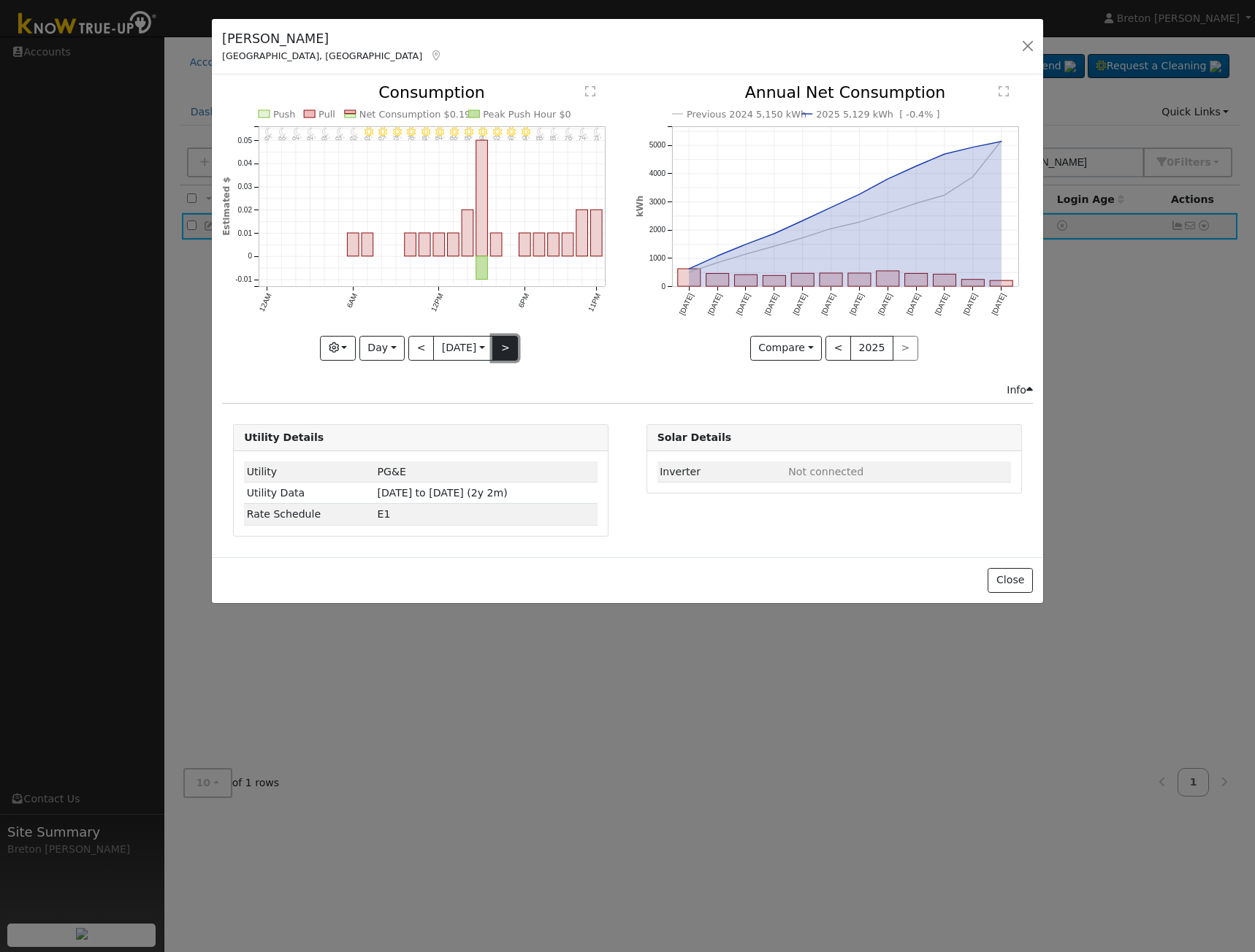
click at [507, 340] on button ">" at bounding box center [505, 349] width 25 height 25
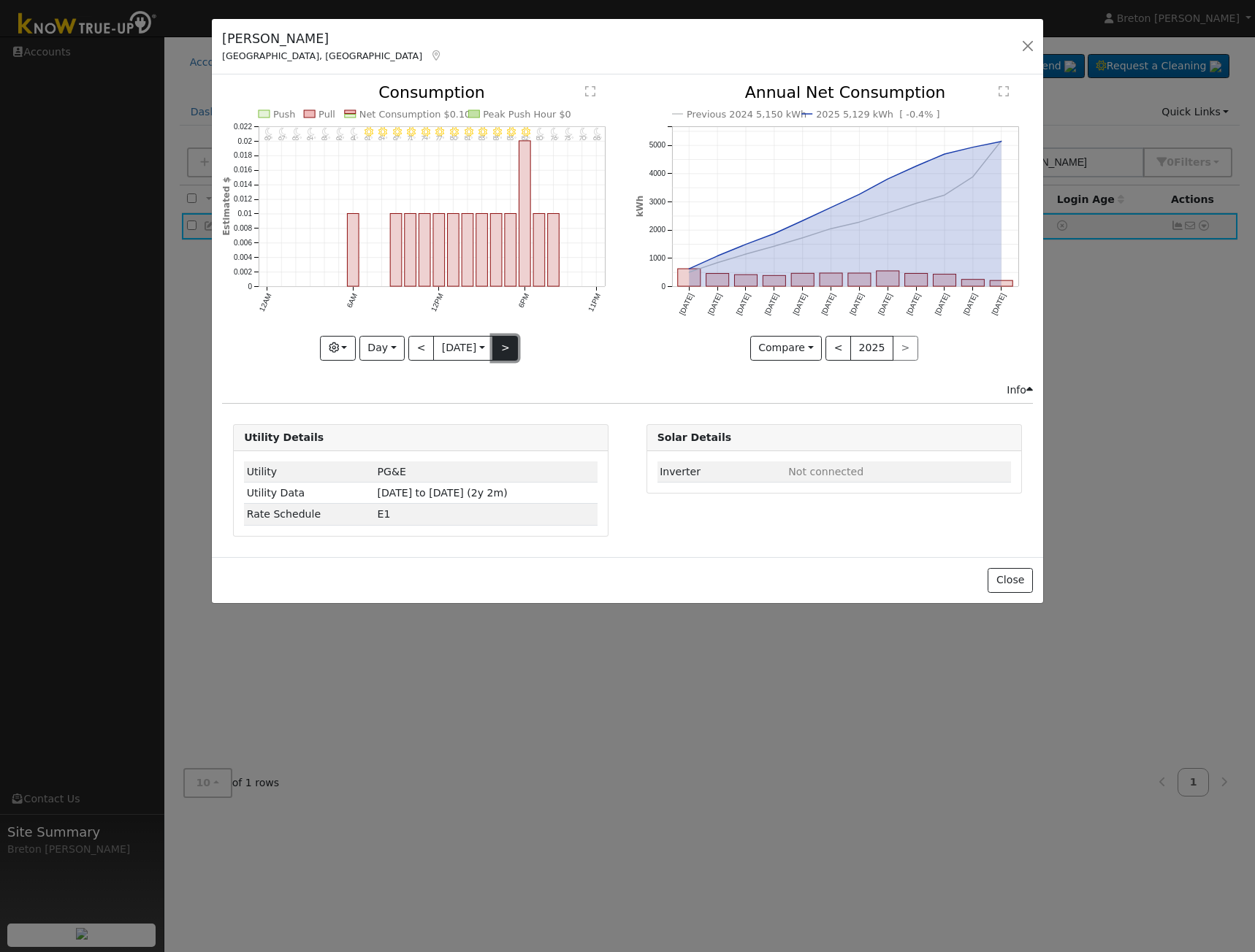
click at [507, 340] on button ">" at bounding box center [505, 349] width 25 height 25
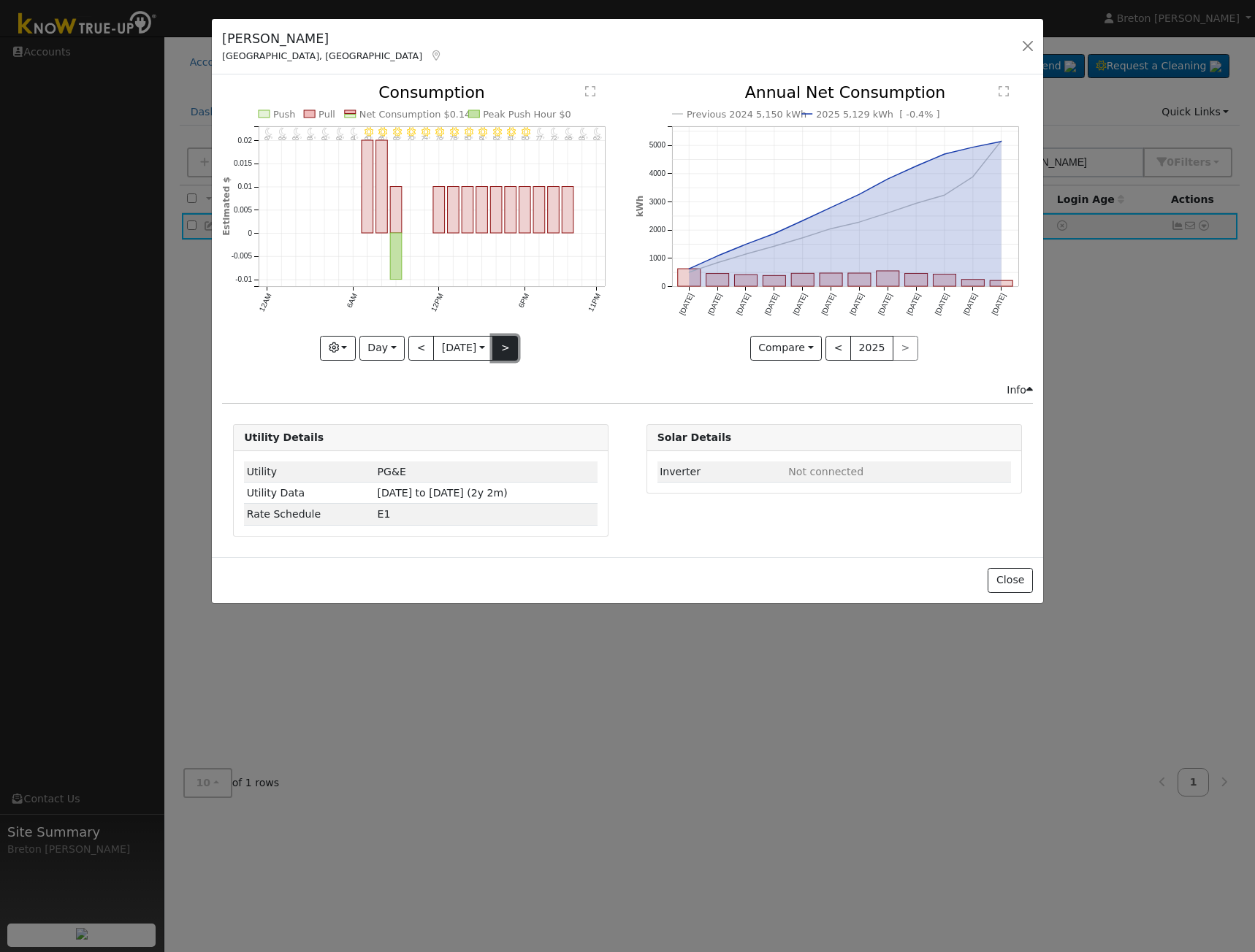
click at [507, 340] on button ">" at bounding box center [505, 349] width 25 height 25
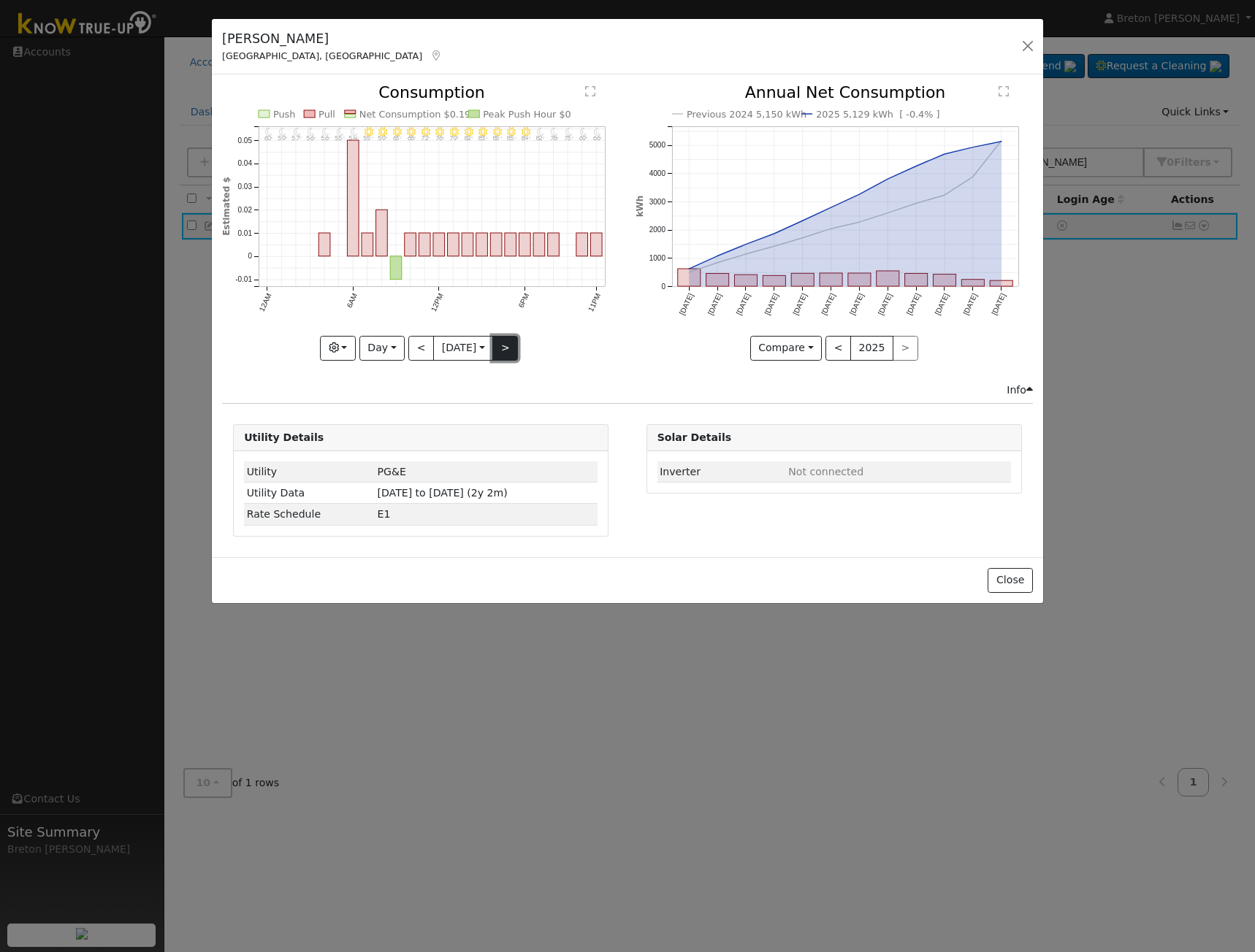
click at [507, 340] on button ">" at bounding box center [505, 349] width 25 height 25
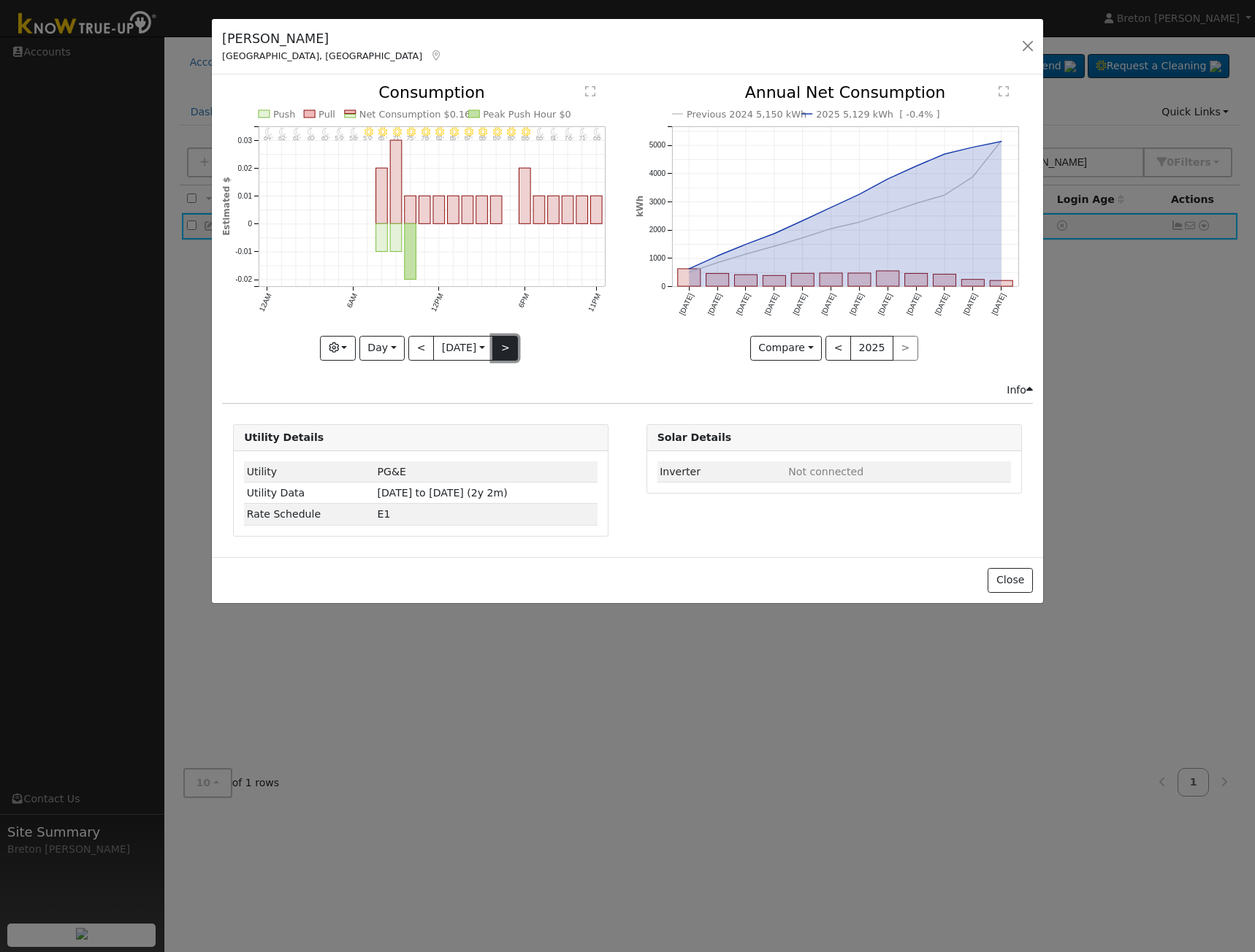
click at [507, 340] on button ">" at bounding box center [505, 349] width 25 height 25
type input "2025-08-20"
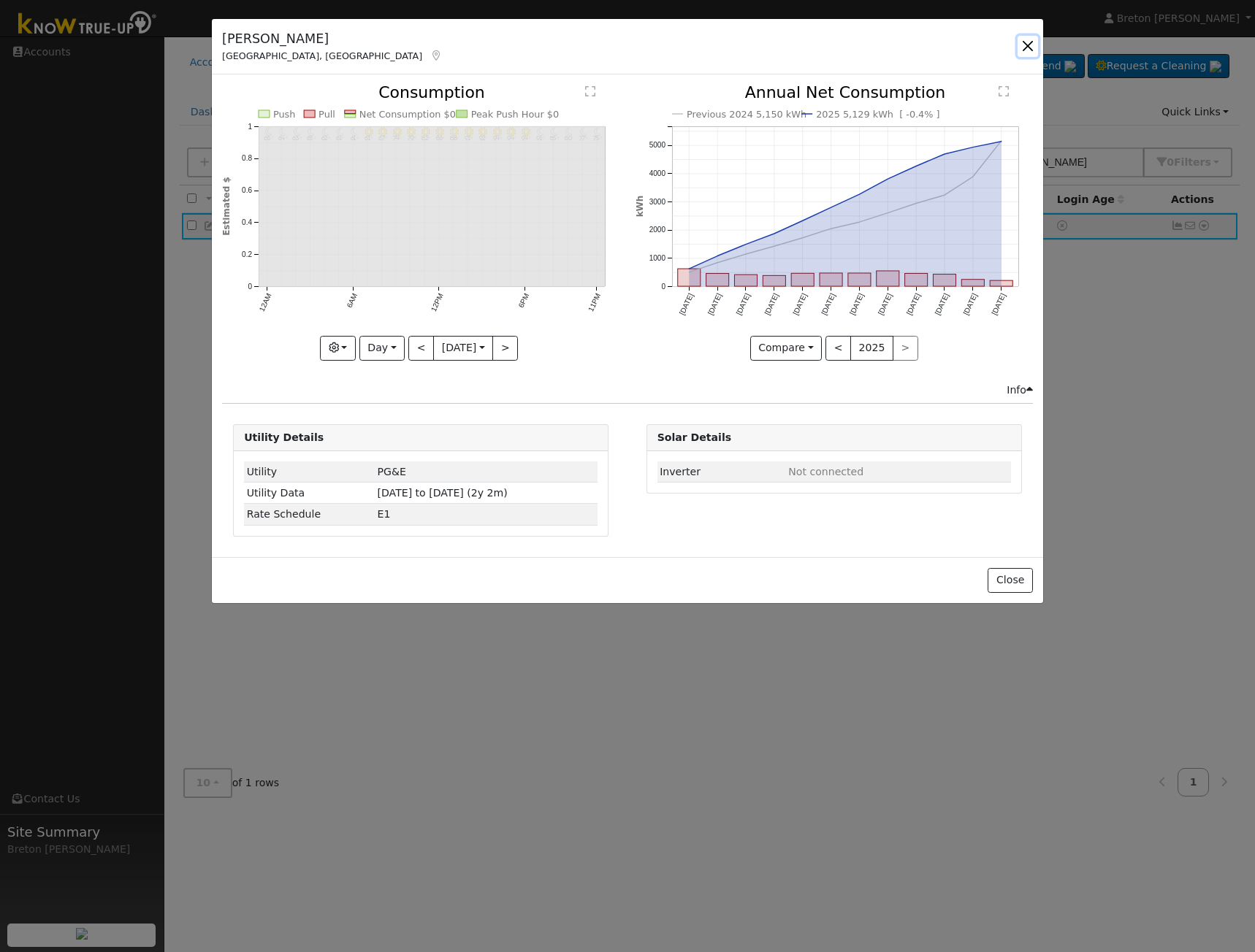
click at [1017, 46] on button "button" at bounding box center [1028, 46] width 20 height 20
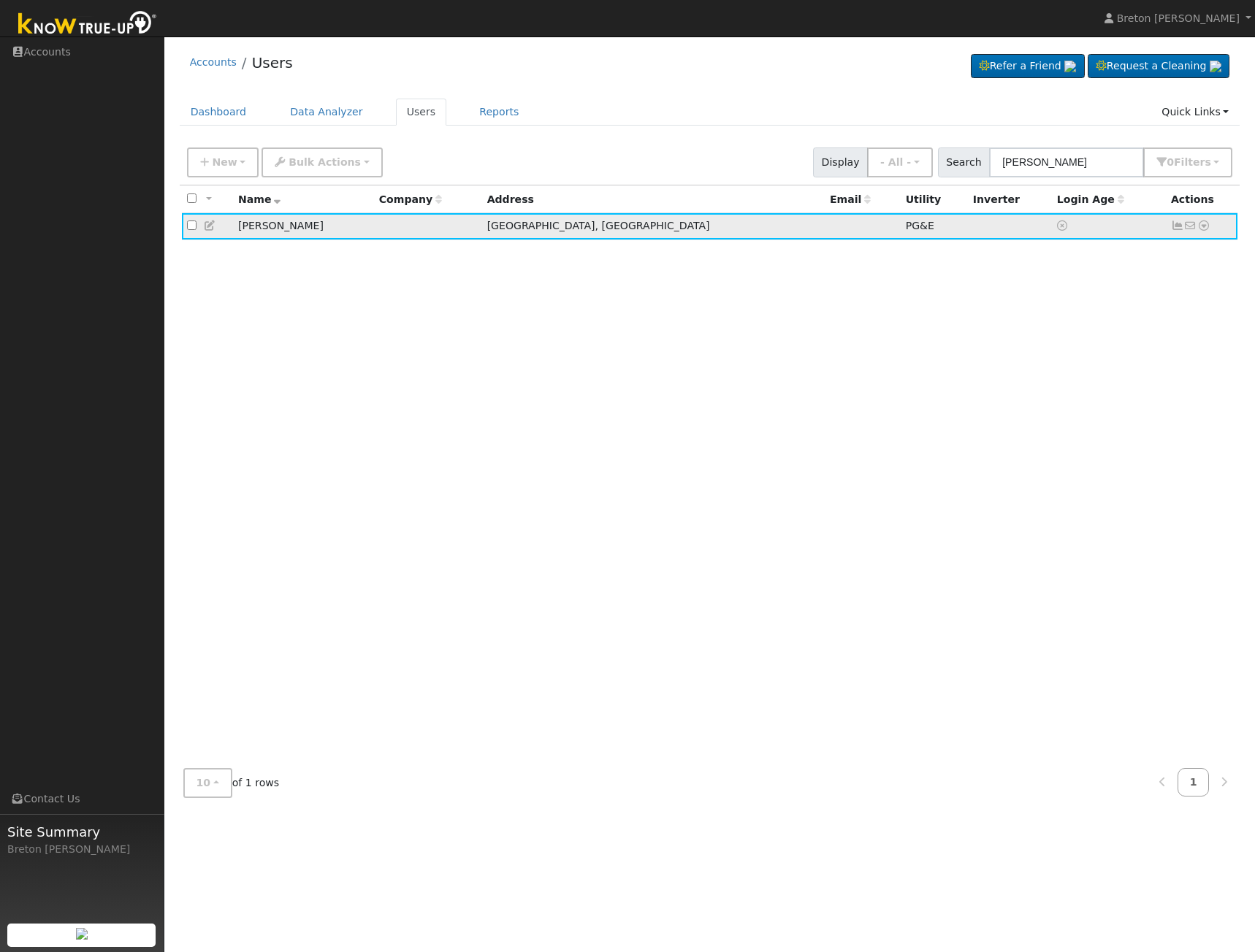
click at [1173, 227] on icon at bounding box center [1177, 225] width 13 height 10
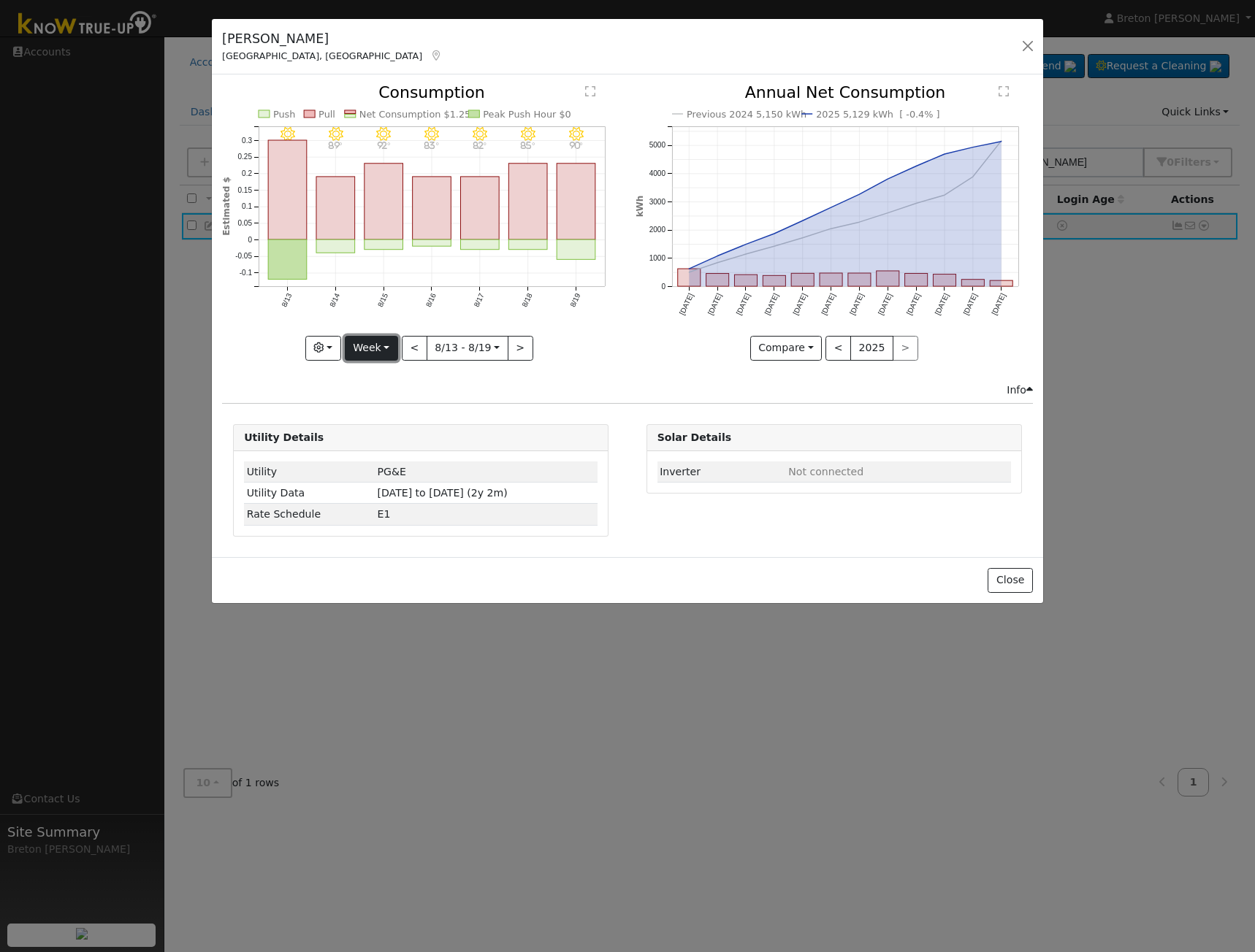
click at [385, 347] on button "Week" at bounding box center [371, 349] width 54 height 25
click at [408, 444] on link "Year" at bounding box center [396, 440] width 102 height 20
type input "2024-08-01"
